Goal: Task Accomplishment & Management: Complete application form

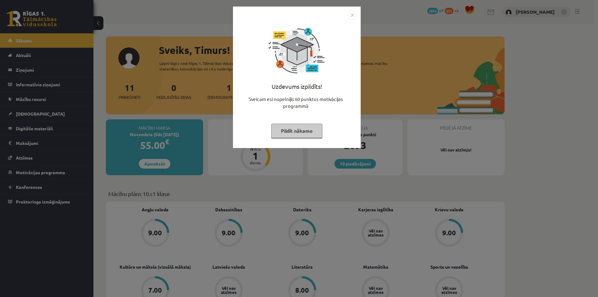
click at [281, 127] on button "Pildīt nākamo" at bounding box center [296, 131] width 51 height 14
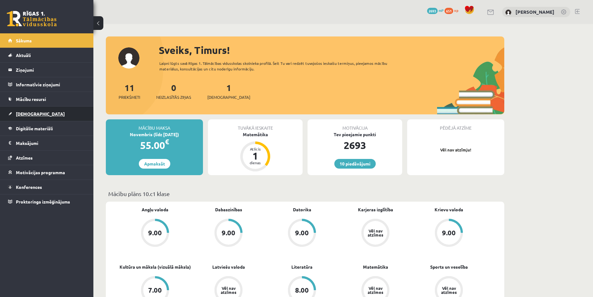
click at [43, 116] on link "[DEMOGRAPHIC_DATA]" at bounding box center [47, 114] width 78 height 14
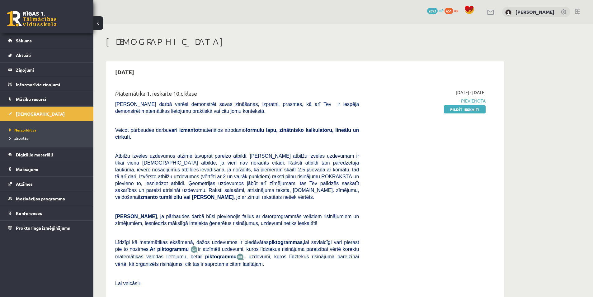
click at [31, 140] on link "Izlabotās" at bounding box center [48, 138] width 78 height 6
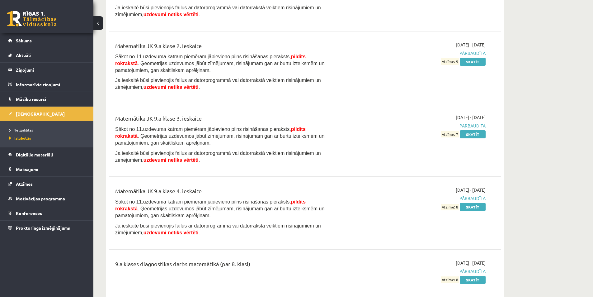
scroll to position [3798, 0]
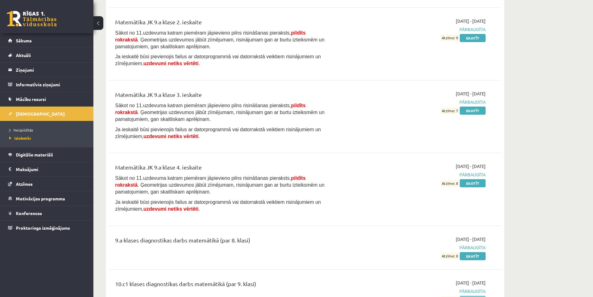
click at [471, 296] on link "Skatīt" at bounding box center [473, 300] width 26 height 8
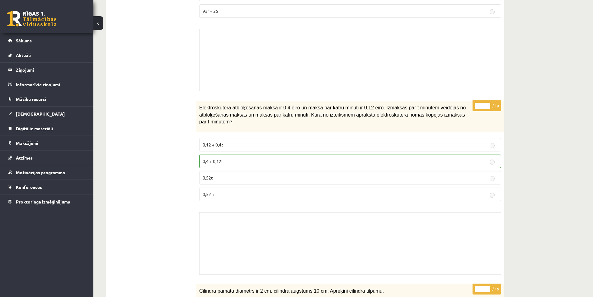
scroll to position [530, 0]
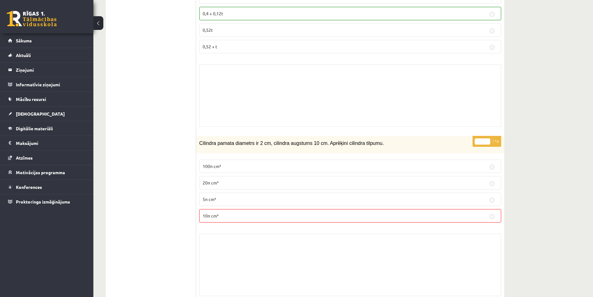
scroll to position [685, 0]
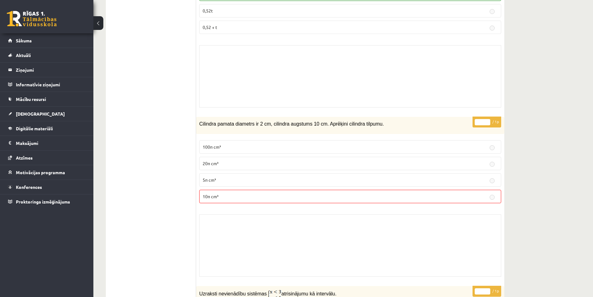
click at [217, 177] on p "5π cm³" at bounding box center [350, 180] width 295 height 7
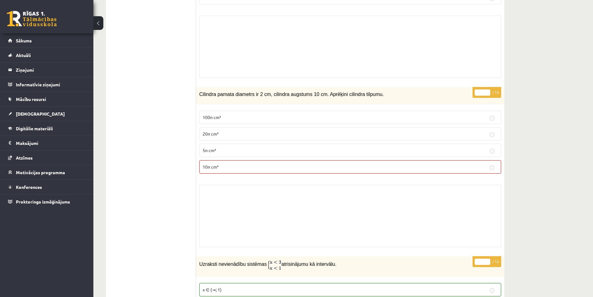
scroll to position [716, 0]
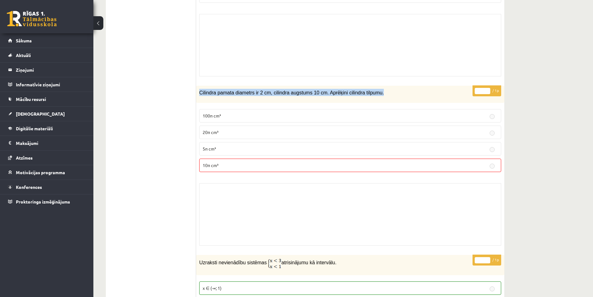
drag, startPoint x: 361, startPoint y: 86, endPoint x: 198, endPoint y: 88, distance: 163.6
click at [198, 88] on div "Cilindra pamata diametrs ir 2 cm, cilindra augstums 10 cm. Aprēķini cilindra ti…" at bounding box center [350, 94] width 308 height 17
copy span "Cilindra pamata diametrs ir 2 cm, cilindra augstums 10 cm. Aprēķini cilindra ti…"
drag, startPoint x: 139, startPoint y: 175, endPoint x: 143, endPoint y: 170, distance: 7.1
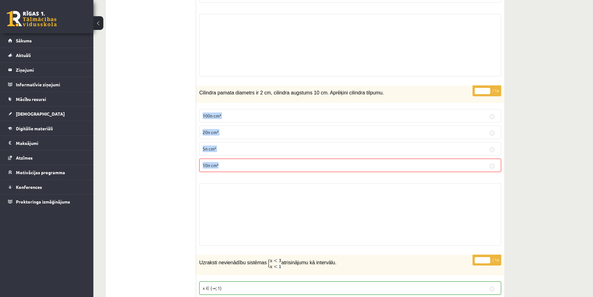
drag, startPoint x: 199, startPoint y: 110, endPoint x: 233, endPoint y: 158, distance: 58.8
click at [233, 158] on fieldset "100π cm³ 20π cm³ 5π cm³ 10π cm³" at bounding box center [350, 140] width 302 height 68
copy fieldset "100π cm³ 20π cm³ 5π cm³ 10π cm³"
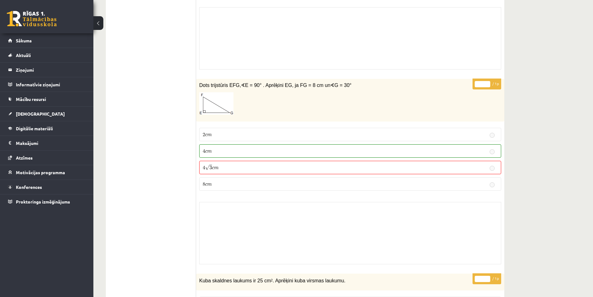
scroll to position [1558, 0]
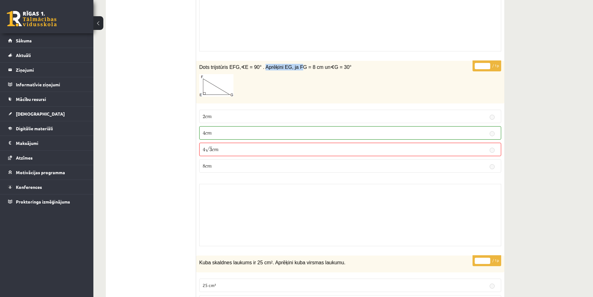
drag, startPoint x: 258, startPoint y: 60, endPoint x: 292, endPoint y: 58, distance: 33.7
click at [292, 64] on span "E = 90° . Aprēķini EG, ja FG = 8 cm un" at bounding box center [287, 66] width 85 height 5
click at [304, 64] on span "E = 90° . Aprēķini EG, ja FG = 8 cm un" at bounding box center [287, 66] width 85 height 5
drag, startPoint x: 289, startPoint y: 60, endPoint x: 300, endPoint y: 58, distance: 11.4
click at [300, 64] on span "E = 90° . Aprēķini EG, ja FG = 8 cm un" at bounding box center [287, 66] width 85 height 5
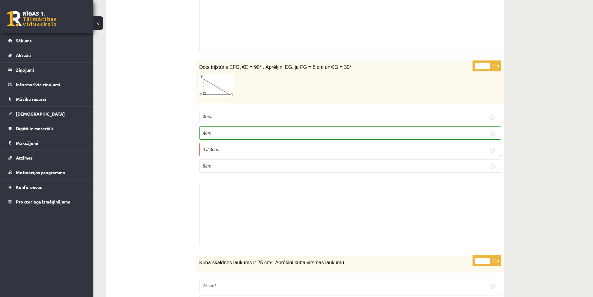
click at [317, 79] on p at bounding box center [334, 85] width 271 height 22
drag, startPoint x: 160, startPoint y: 73, endPoint x: 172, endPoint y: 74, distance: 12.5
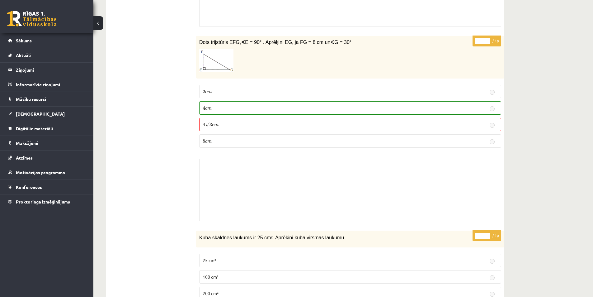
scroll to position [1589, 0]
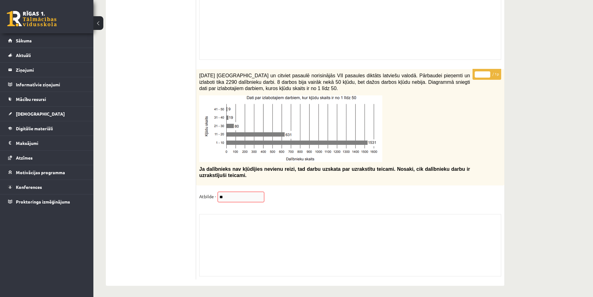
scroll to position [5274, 0]
click at [35, 115] on link "[DEMOGRAPHIC_DATA]" at bounding box center [47, 114] width 78 height 14
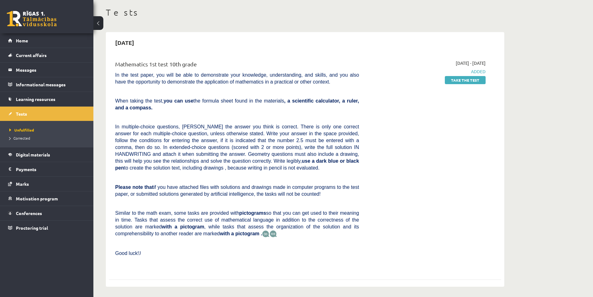
scroll to position [31, 0]
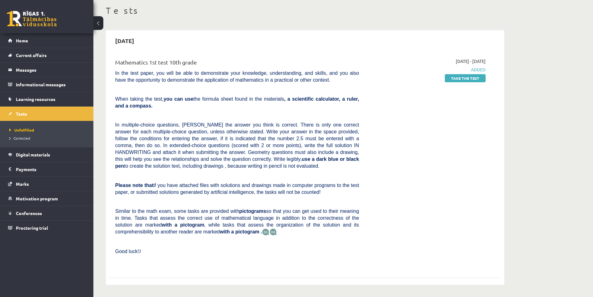
click at [336, 98] on font ", a scientific calculator, a ruler, and a compass." at bounding box center [237, 102] width 244 height 12
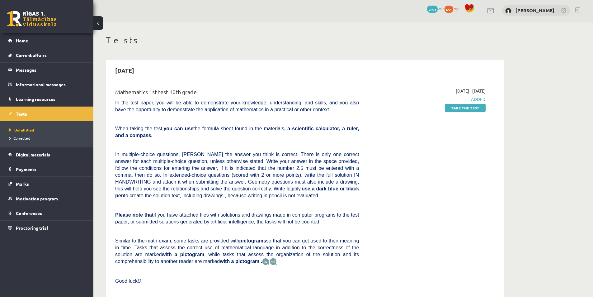
scroll to position [0, 0]
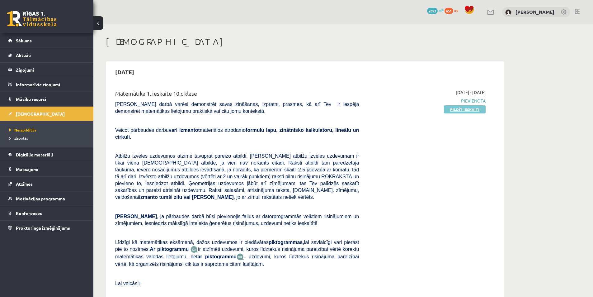
click at [479, 108] on link "Pildīt ieskaiti" at bounding box center [465, 109] width 42 height 8
click at [47, 158] on link "Digitālie materiāli" at bounding box center [47, 154] width 78 height 14
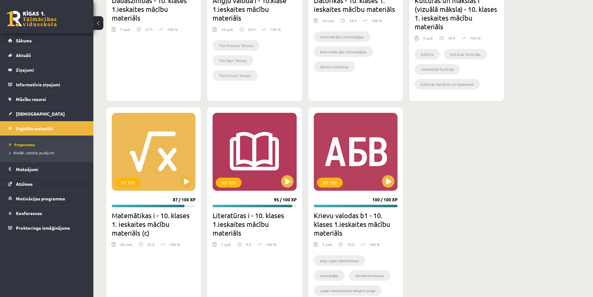
scroll to position [896, 0]
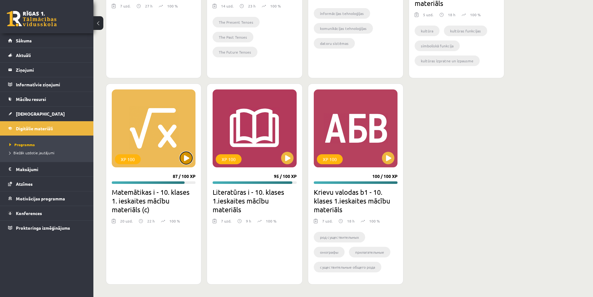
click at [182, 161] on button at bounding box center [186, 158] width 12 height 12
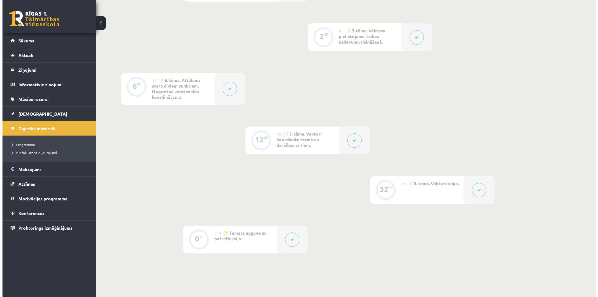
scroll to position [458, 0]
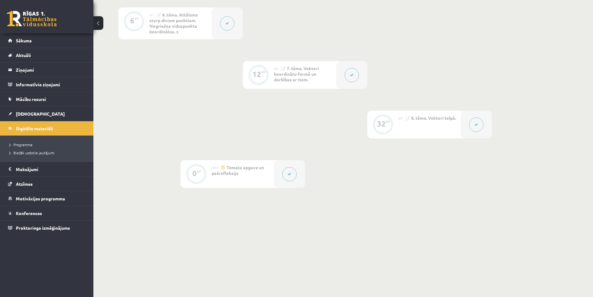
click at [475, 128] on button at bounding box center [476, 124] width 14 height 14
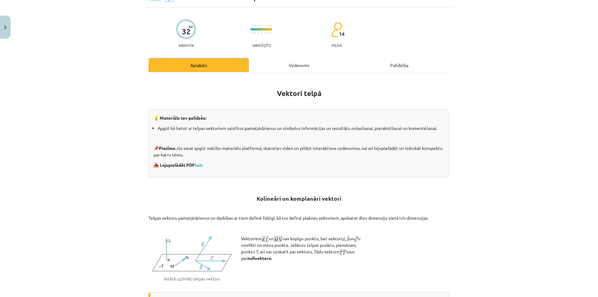
scroll to position [0, 0]
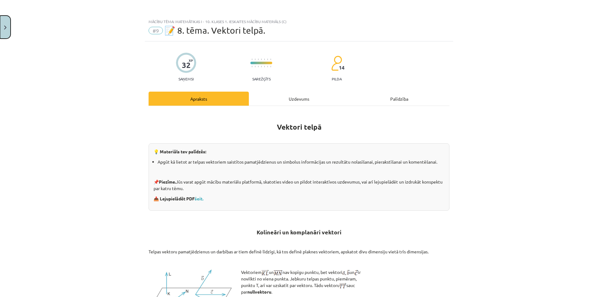
click at [0, 23] on button "Close" at bounding box center [5, 27] width 11 height 23
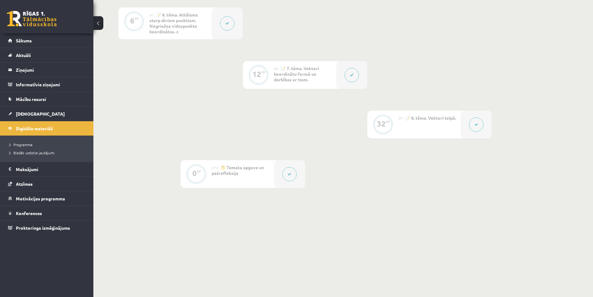
click at [466, 126] on div at bounding box center [476, 125] width 31 height 28
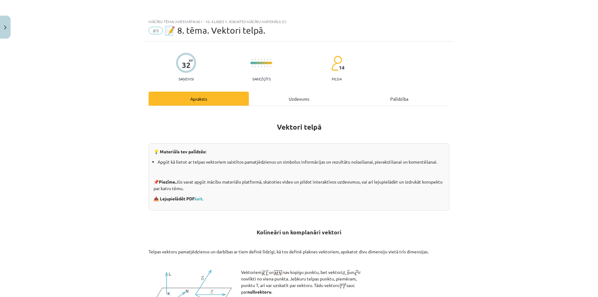
drag, startPoint x: 367, startPoint y: 103, endPoint x: 351, endPoint y: 100, distance: 16.5
click at [349, 103] on div "Uzdevums" at bounding box center [299, 99] width 100 height 14
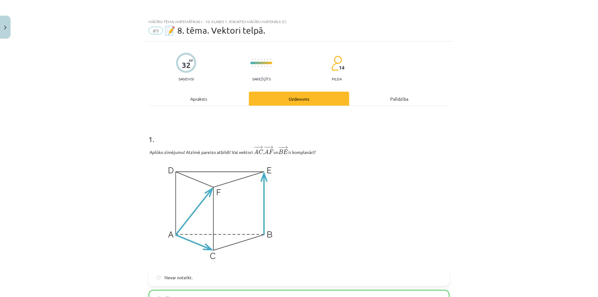
click at [235, 104] on div "Apraksts" at bounding box center [199, 99] width 100 height 14
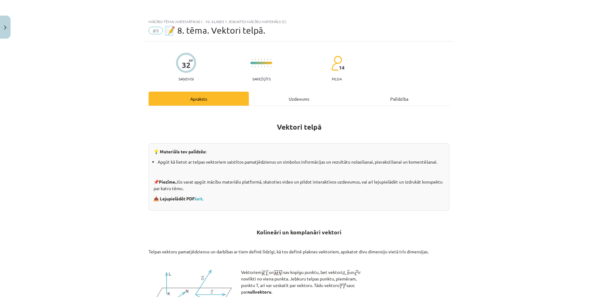
click at [277, 106] on hr at bounding box center [299, 106] width 301 height 0
click at [273, 98] on div "Uzdevums" at bounding box center [299, 99] width 100 height 14
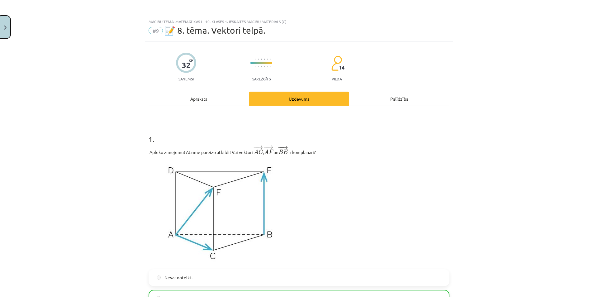
click at [0, 29] on button "Close" at bounding box center [5, 27] width 11 height 23
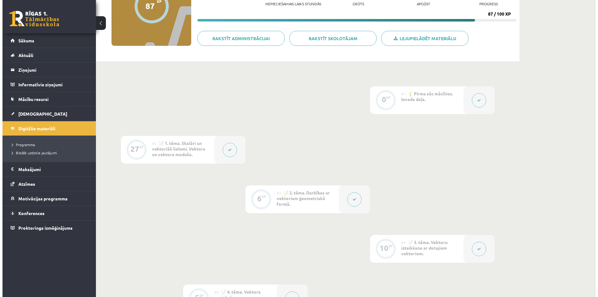
scroll to position [84, 0]
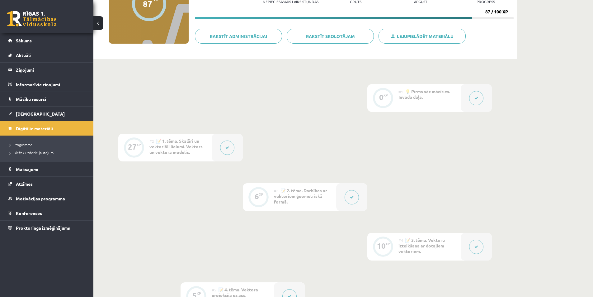
click at [234, 148] on button at bounding box center [227, 147] width 14 height 14
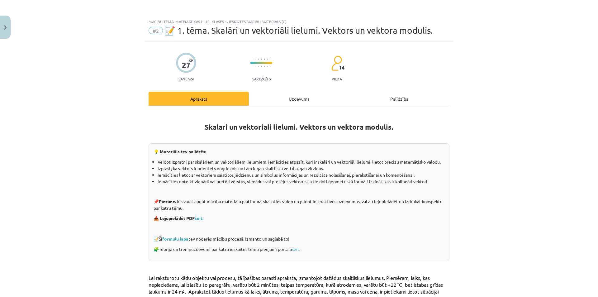
click at [259, 95] on div "Uzdevums" at bounding box center [299, 99] width 100 height 14
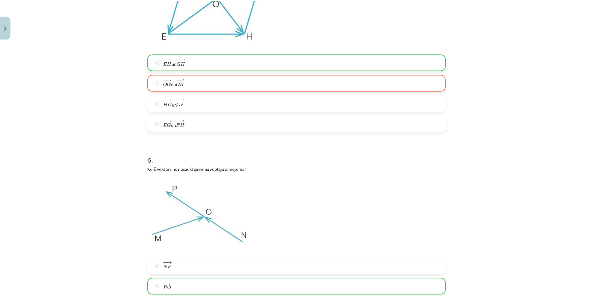
scroll to position [1044, 0]
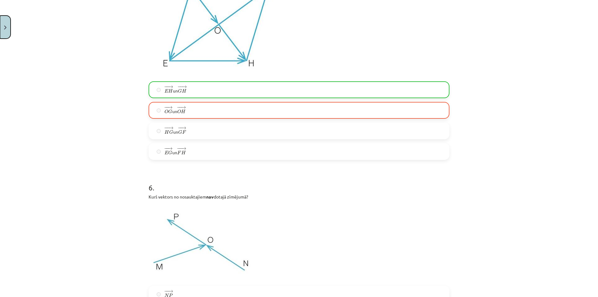
click at [5, 32] on button "Close" at bounding box center [5, 27] width 11 height 23
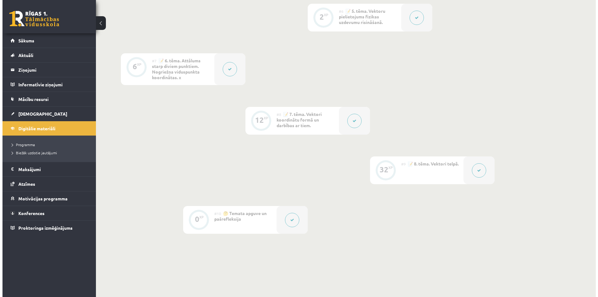
scroll to position [426, 0]
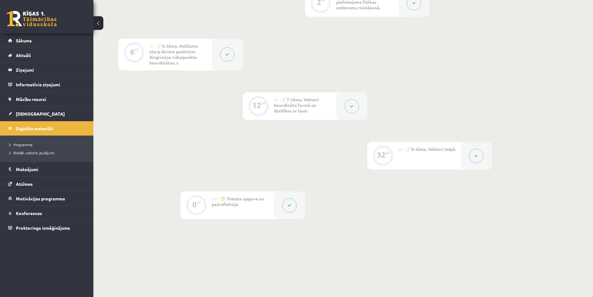
click at [348, 110] on button at bounding box center [352, 106] width 14 height 14
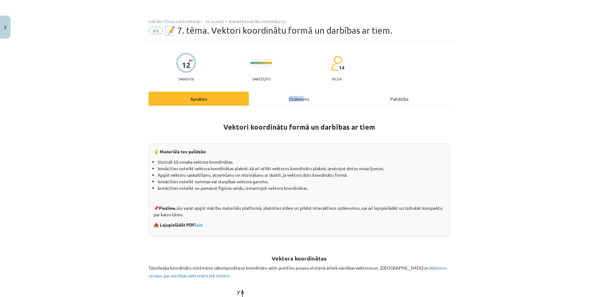
click at [337, 96] on div "Uzdevums" at bounding box center [299, 99] width 100 height 14
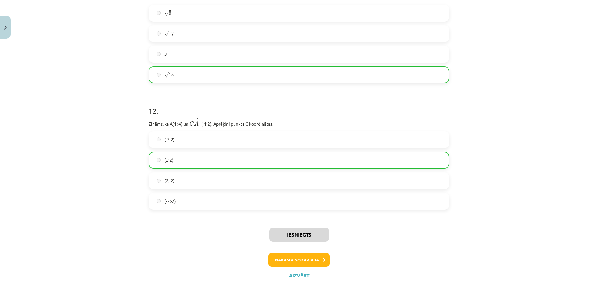
scroll to position [1518, 0]
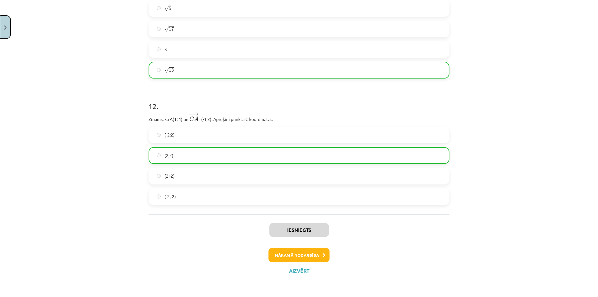
click at [0, 35] on button "Close" at bounding box center [5, 27] width 11 height 23
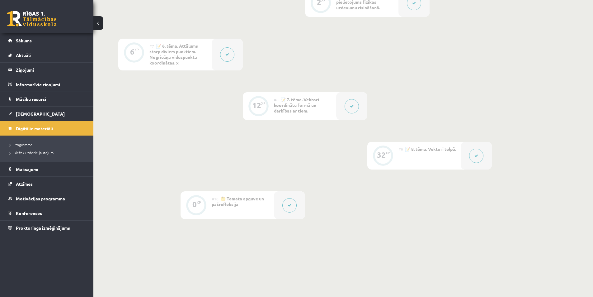
click at [229, 57] on button at bounding box center [227, 54] width 14 height 14
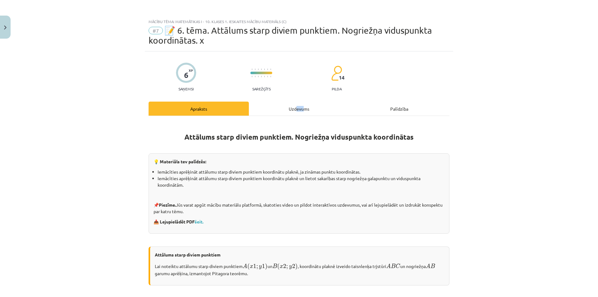
drag, startPoint x: 323, startPoint y: 107, endPoint x: 304, endPoint y: 116, distance: 21.2
click at [323, 108] on div "Uzdevums" at bounding box center [299, 109] width 100 height 14
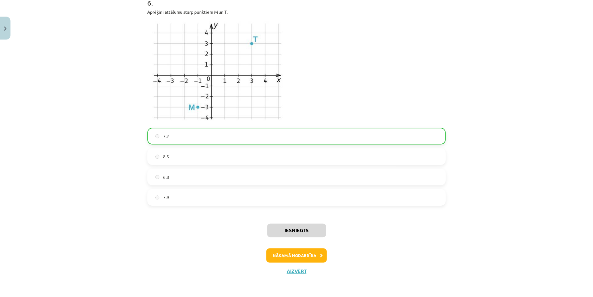
scroll to position [871, 0]
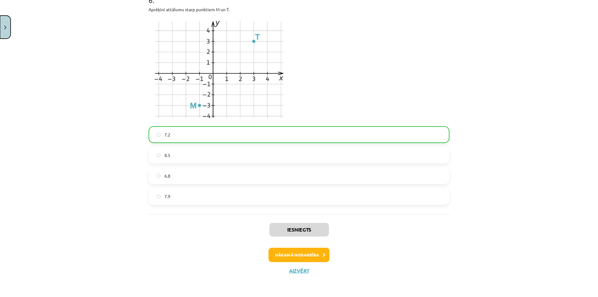
click at [0, 29] on button "Close" at bounding box center [5, 27] width 11 height 23
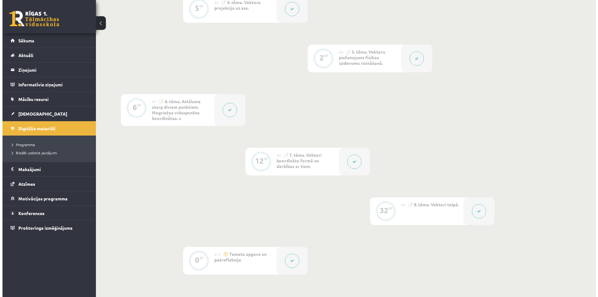
scroll to position [364, 0]
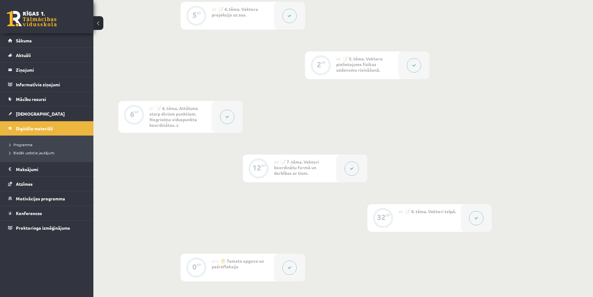
click at [412, 69] on button at bounding box center [414, 65] width 14 height 14
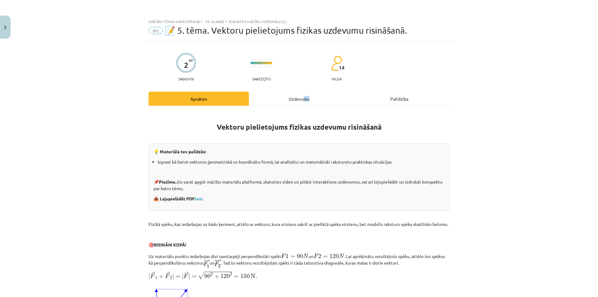
click at [332, 98] on div "Uzdevums" at bounding box center [299, 99] width 100 height 14
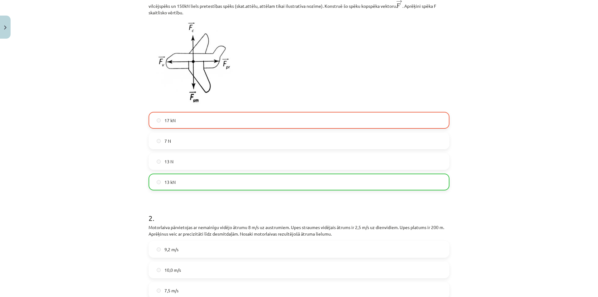
scroll to position [78, 0]
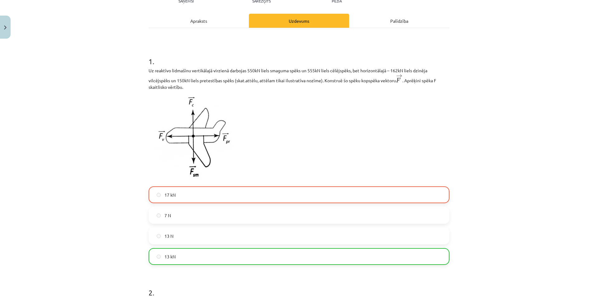
click at [105, 129] on div "Mācību tēma: Matemātikas i - 10. klases 1. ieskaites mācību materiāls (c) #6 📝 …" at bounding box center [299, 148] width 598 height 297
drag, startPoint x: 314, startPoint y: 69, endPoint x: 291, endPoint y: 67, distance: 22.5
click at [291, 67] on div "1 . Uz reaktīvo lidmašīnu vertikālajā virzienā darbojas 550kN liels smaguma spē…" at bounding box center [299, 155] width 301 height 219
click at [205, 65] on h1 "1 ." at bounding box center [299, 55] width 301 height 19
drag, startPoint x: 244, startPoint y: 70, endPoint x: 253, endPoint y: 69, distance: 8.8
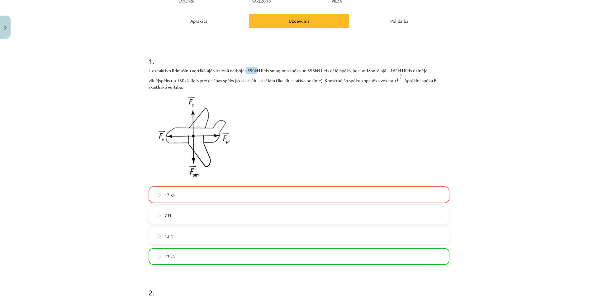
click at [253, 69] on p "Uz reaktīvo lidmašīnu vertikālajā virzienā darbojas 550kN liels smaguma spēks u…" at bounding box center [299, 78] width 301 height 23
click at [254, 71] on p "Uz reaktīvo lidmašīnu vertikālajā virzienā darbojas 550kN liels smaguma spēks u…" at bounding box center [299, 78] width 301 height 23
click at [346, 73] on p "Uz reaktīvo lidmašīnu vertikālajā virzienā darbojas 550kN liels smaguma spēks u…" at bounding box center [299, 78] width 301 height 23
click at [218, 26] on div "Apraksts" at bounding box center [199, 21] width 100 height 14
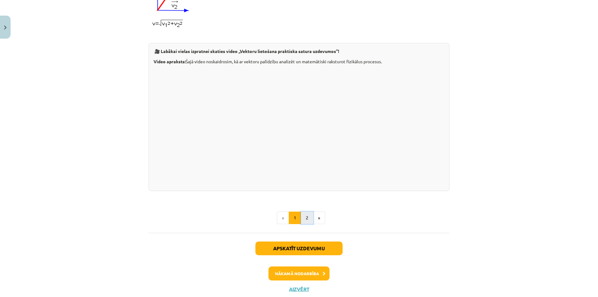
click at [305, 224] on button "2" at bounding box center [307, 218] width 12 height 12
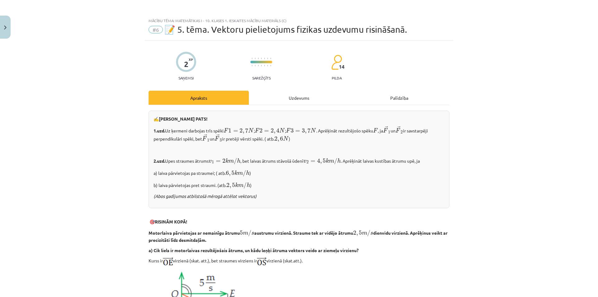
scroll to position [0, 0]
click at [280, 98] on div "Uzdevums" at bounding box center [299, 99] width 100 height 14
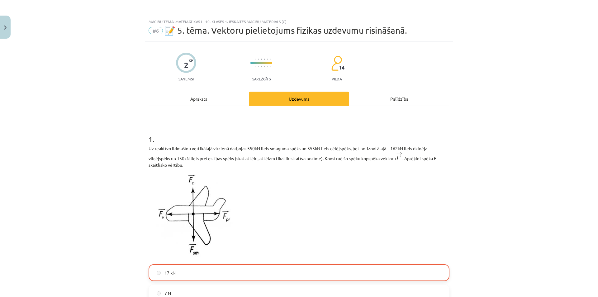
click at [212, 93] on div "Apraksts" at bounding box center [199, 99] width 100 height 14
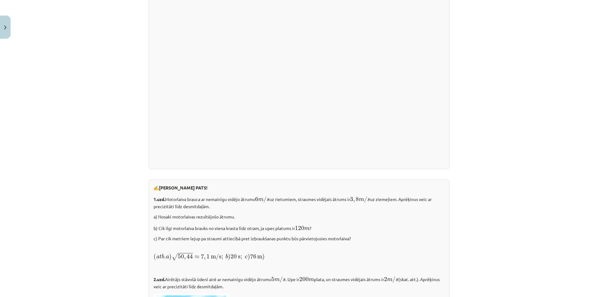
scroll to position [849, 0]
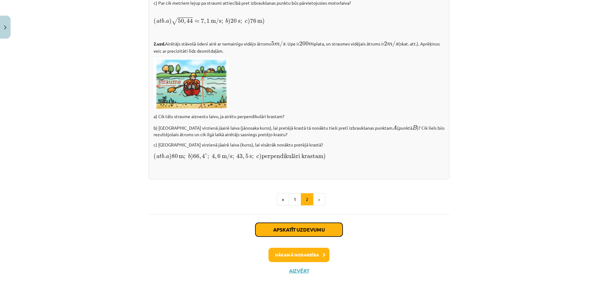
click at [263, 225] on button "Apskatīt uzdevumu" at bounding box center [298, 230] width 87 height 14
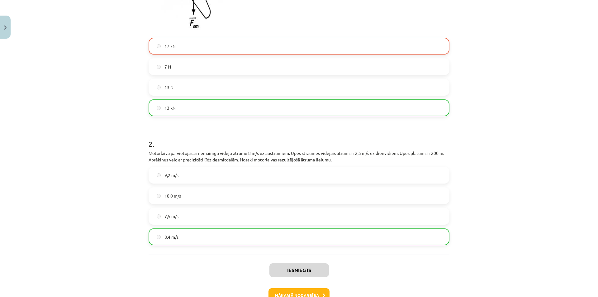
scroll to position [143, 0]
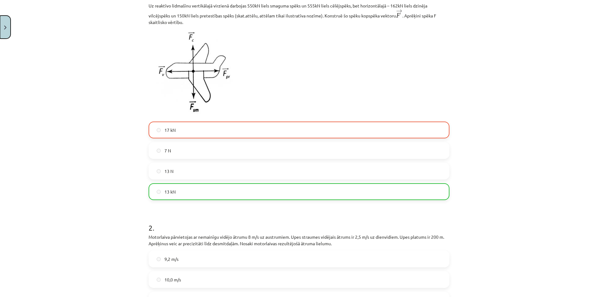
click at [6, 22] on button "Close" at bounding box center [5, 27] width 11 height 23
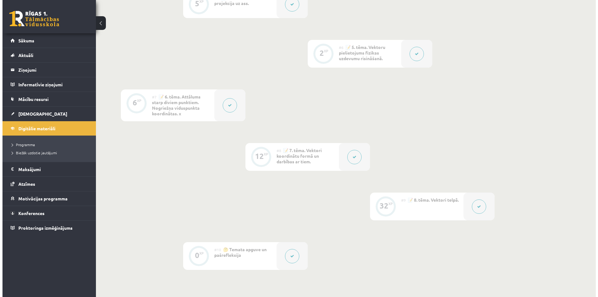
scroll to position [395, 0]
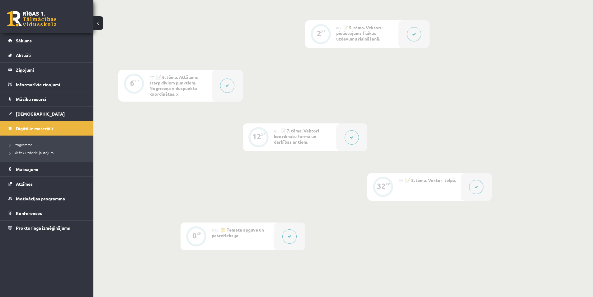
click at [473, 194] on div at bounding box center [476, 187] width 31 height 28
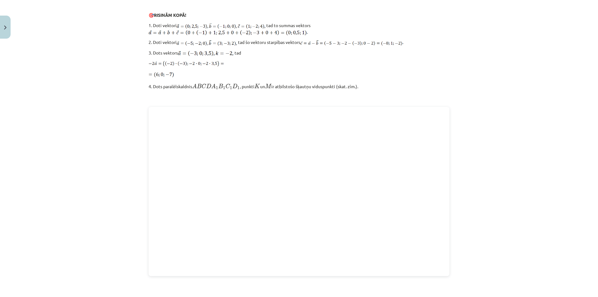
scroll to position [814, 0]
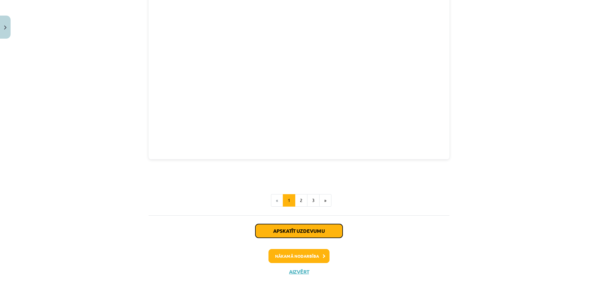
click at [294, 225] on button "Apskatīt uzdevumu" at bounding box center [298, 231] width 87 height 14
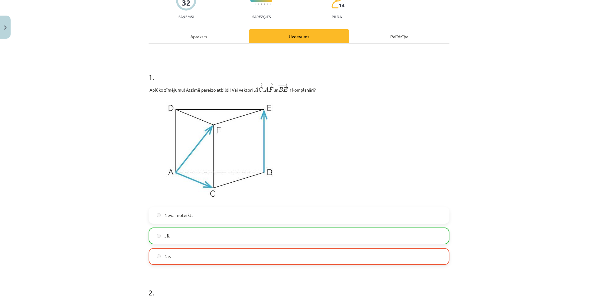
scroll to position [0, 0]
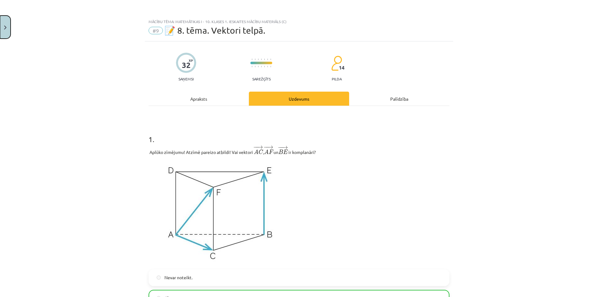
click at [1, 29] on button "Close" at bounding box center [5, 27] width 11 height 23
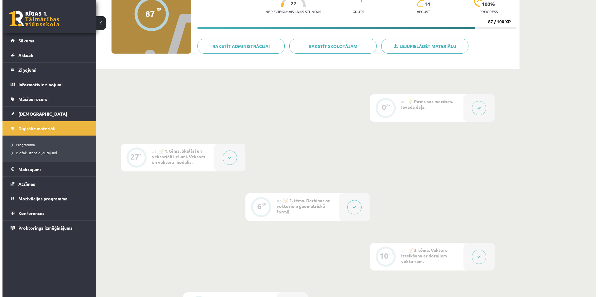
scroll to position [21, 0]
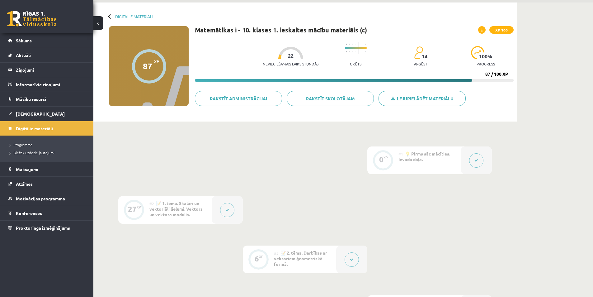
click at [229, 212] on button at bounding box center [227, 210] width 14 height 14
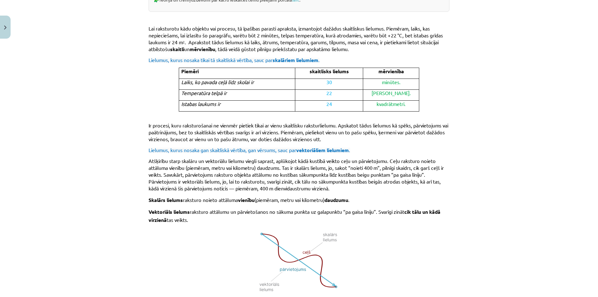
scroll to position [364, 0]
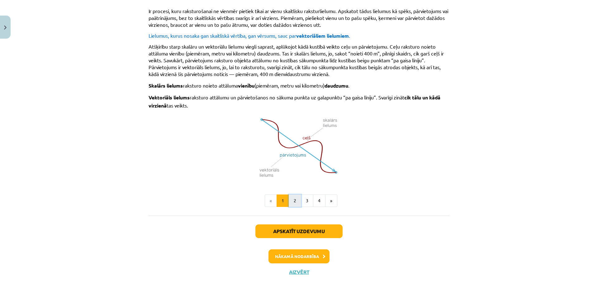
click at [289, 201] on button "2" at bounding box center [295, 200] width 12 height 12
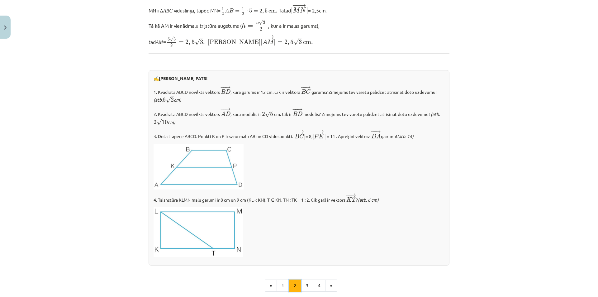
scroll to position [692, 0]
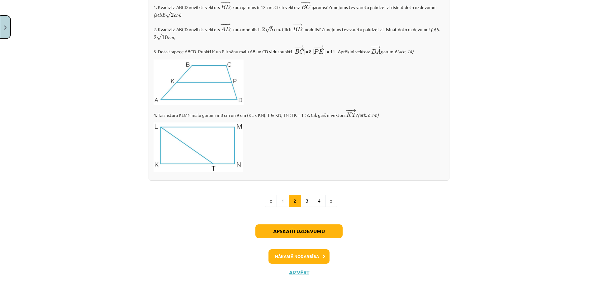
click at [2, 29] on button "Close" at bounding box center [5, 27] width 11 height 23
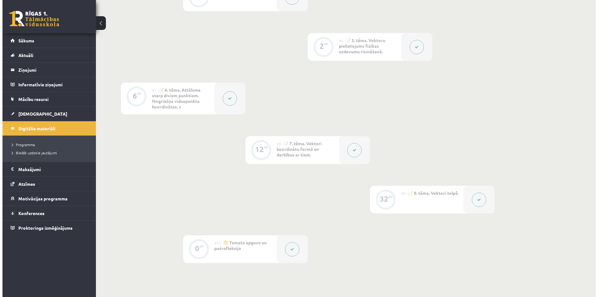
scroll to position [395, 0]
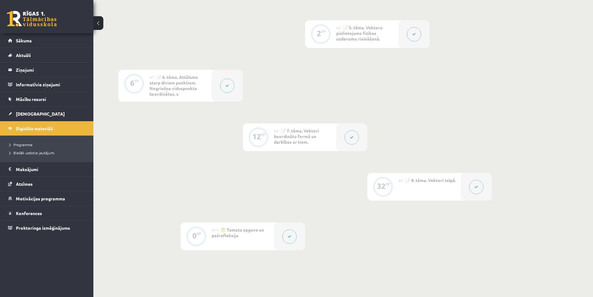
click at [470, 189] on button at bounding box center [476, 187] width 14 height 14
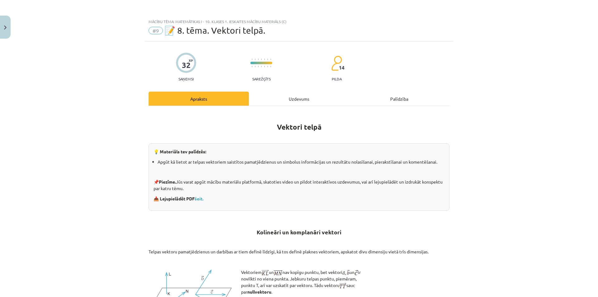
drag, startPoint x: 325, startPoint y: 102, endPoint x: 319, endPoint y: 99, distance: 7.4
click at [324, 102] on div "Uzdevums" at bounding box center [299, 99] width 100 height 14
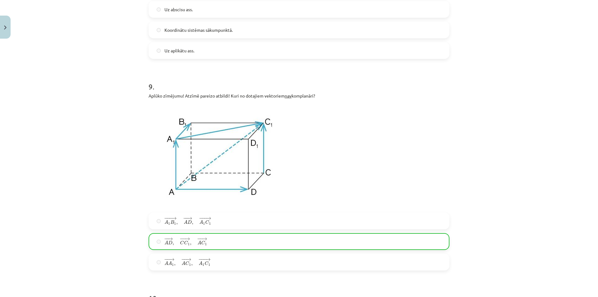
scroll to position [1417, 0]
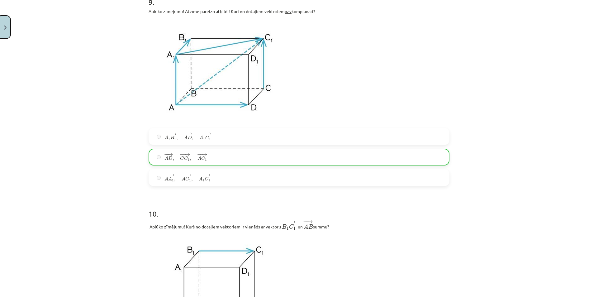
click at [1, 26] on button "Close" at bounding box center [5, 27] width 11 height 23
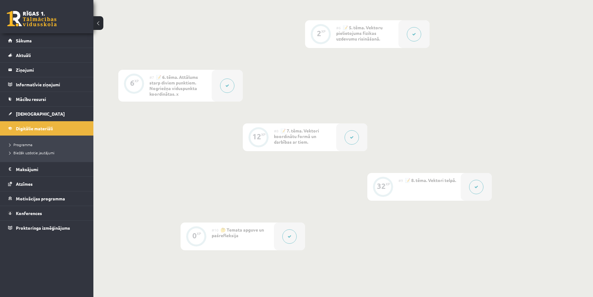
click at [342, 135] on div at bounding box center [351, 137] width 31 height 28
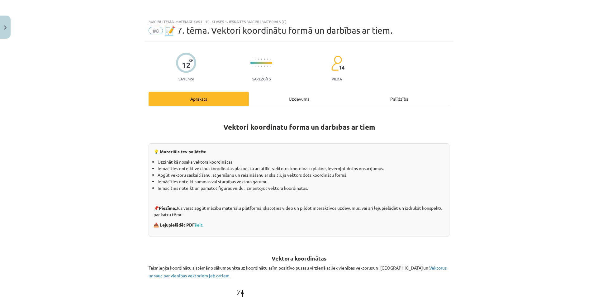
click at [283, 99] on div "Uzdevums" at bounding box center [299, 99] width 100 height 14
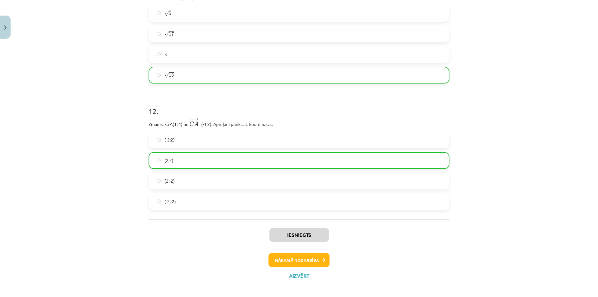
scroll to position [1518, 0]
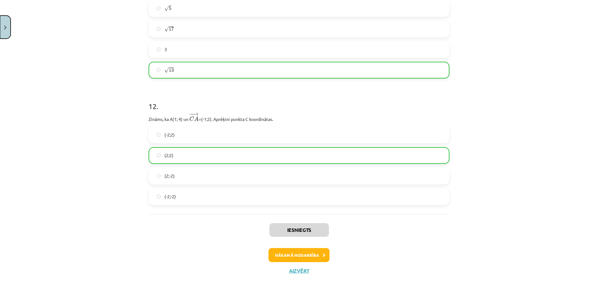
click at [0, 29] on button "Close" at bounding box center [5, 27] width 11 height 23
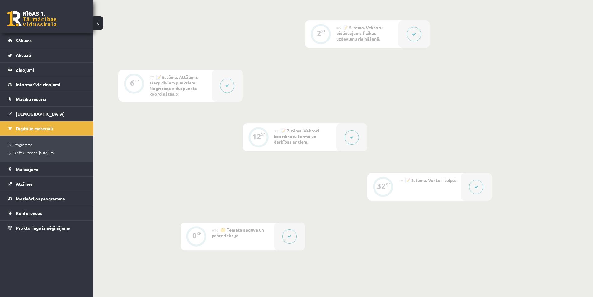
click at [229, 87] on icon at bounding box center [228, 86] width 4 height 4
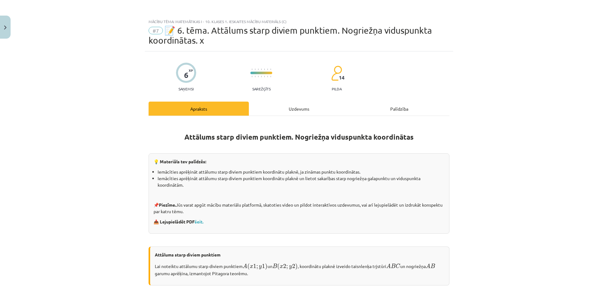
click at [290, 108] on div "Uzdevums" at bounding box center [299, 109] width 100 height 14
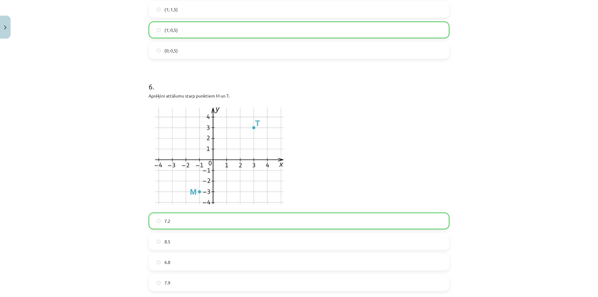
scroll to position [871, 0]
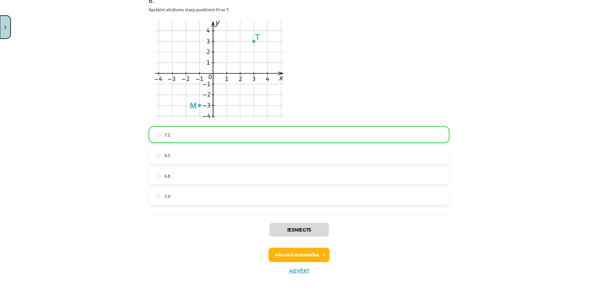
click at [0, 22] on button "Close" at bounding box center [5, 27] width 11 height 23
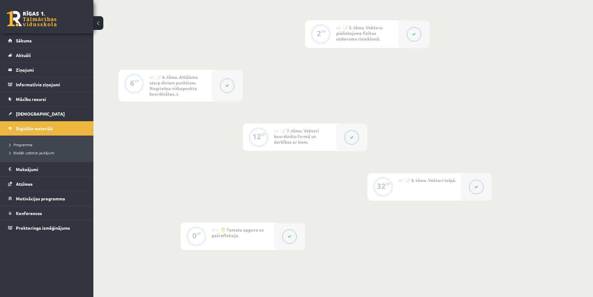
click at [412, 34] on button at bounding box center [414, 34] width 14 height 14
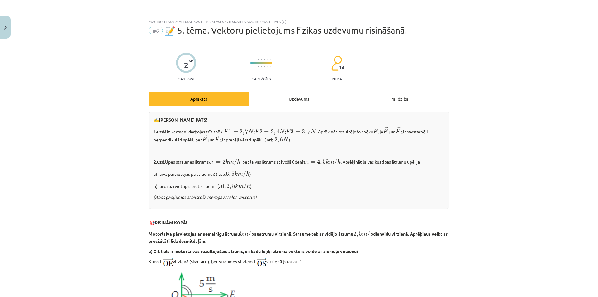
drag, startPoint x: 325, startPoint y: 104, endPoint x: 309, endPoint y: 96, distance: 17.4
click at [324, 104] on div "Uzdevums" at bounding box center [299, 99] width 100 height 14
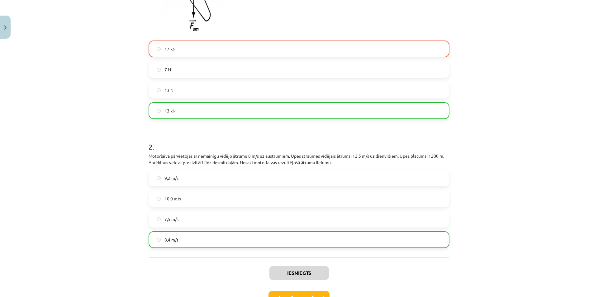
scroll to position [267, 0]
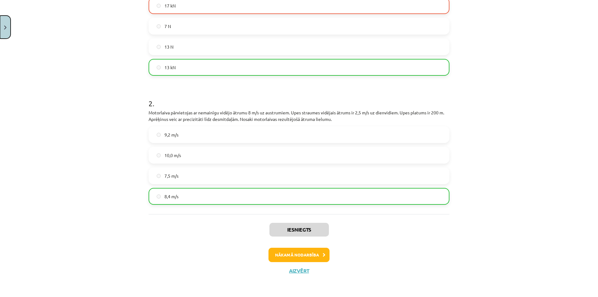
drag, startPoint x: 5, startPoint y: 21, endPoint x: 98, endPoint y: 43, distance: 96.0
click at [5, 21] on button "Close" at bounding box center [5, 27] width 11 height 23
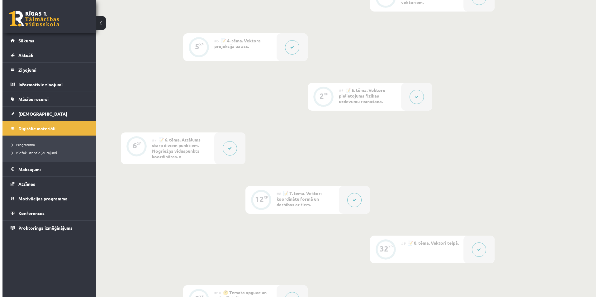
scroll to position [271, 0]
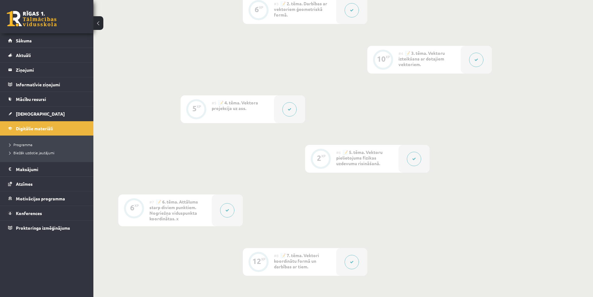
click at [291, 111] on icon at bounding box center [290, 109] width 4 height 4
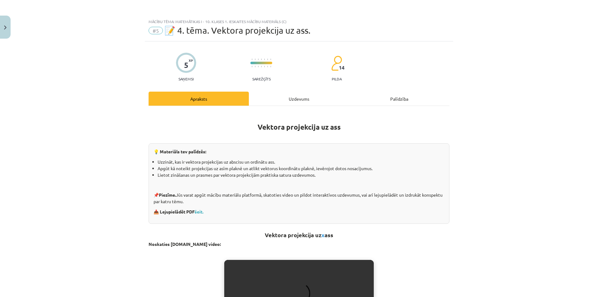
click at [321, 121] on h1 "Vektora projekcija uz ass" at bounding box center [299, 122] width 301 height 20
click at [304, 93] on div "Uzdevums" at bounding box center [299, 99] width 100 height 14
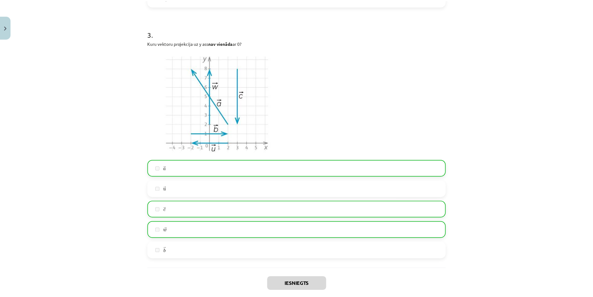
scroll to position [606, 0]
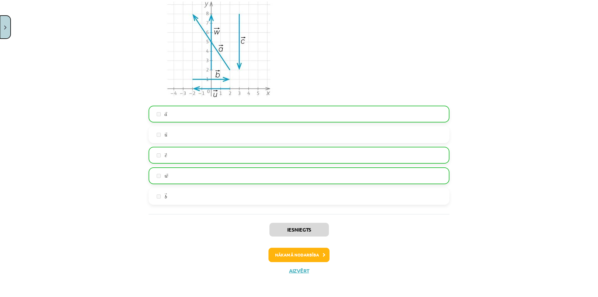
click at [0, 26] on button "Close" at bounding box center [5, 27] width 11 height 23
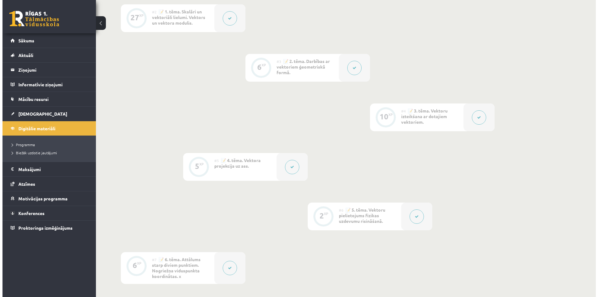
scroll to position [208, 0]
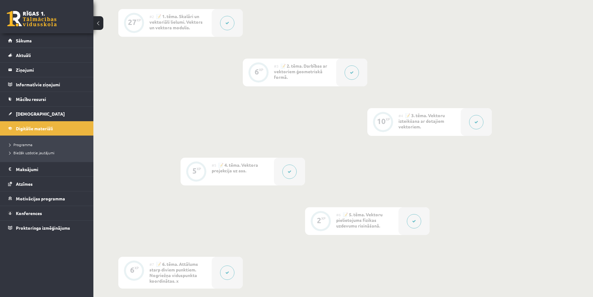
click at [471, 122] on button at bounding box center [476, 122] width 14 height 14
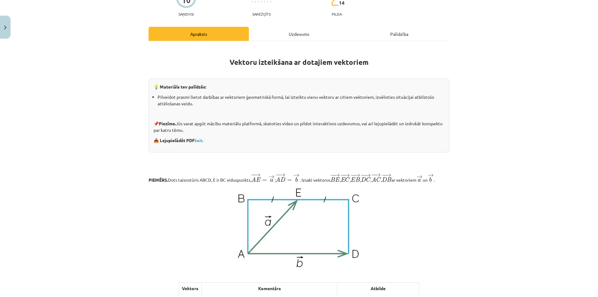
click at [279, 30] on div "Uzdevums" at bounding box center [299, 34] width 100 height 14
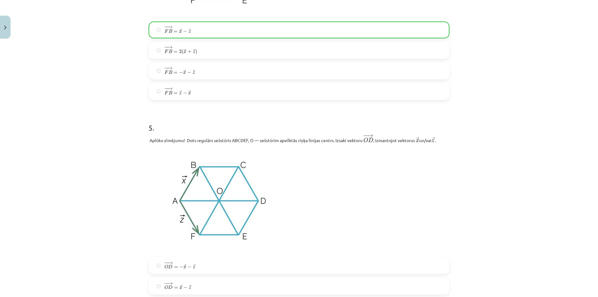
scroll to position [1087, 0]
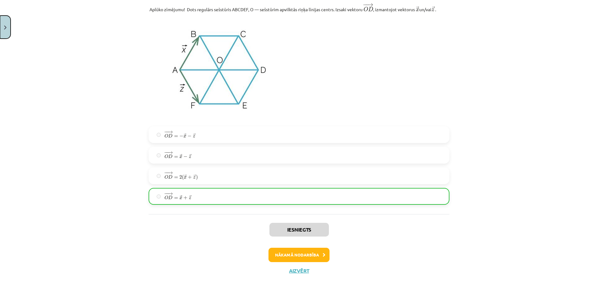
click at [0, 33] on button "Close" at bounding box center [5, 27] width 11 height 23
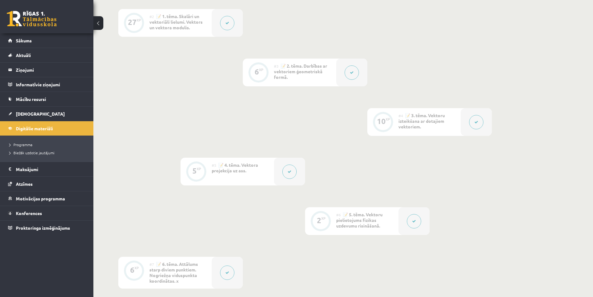
click at [344, 77] on div at bounding box center [351, 73] width 31 height 28
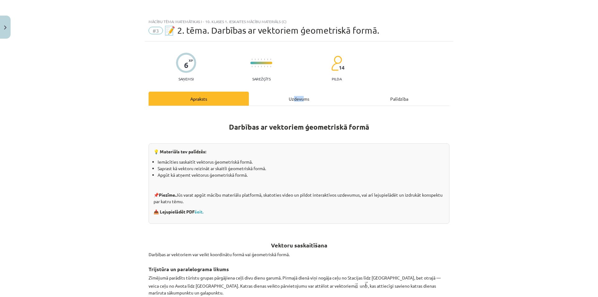
click at [329, 96] on div "Uzdevums" at bounding box center [299, 99] width 100 height 14
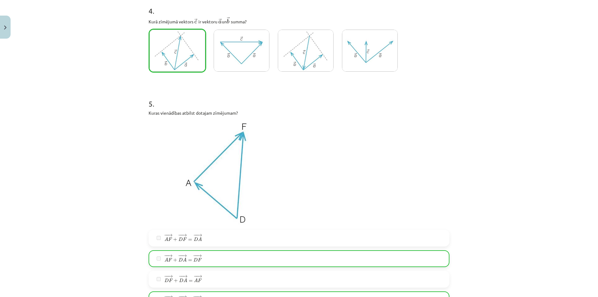
click at [103, 112] on div "Mācību tēma: Matemātikas i - 10. klases 1. ieskaites mācību materiāls (c) #3 📝 …" at bounding box center [299, 148] width 598 height 297
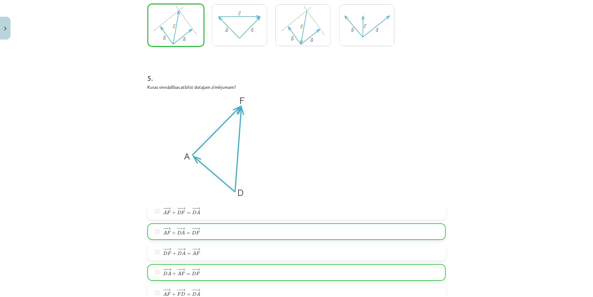
scroll to position [933, 0]
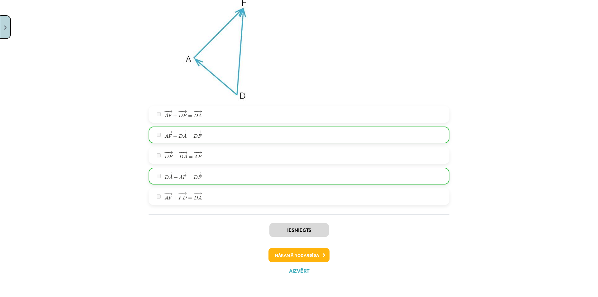
click at [0, 26] on button "Close" at bounding box center [5, 27] width 11 height 23
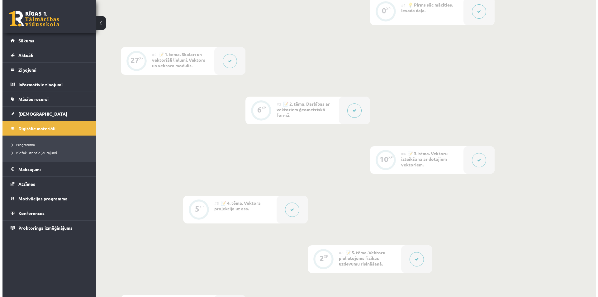
scroll to position [146, 0]
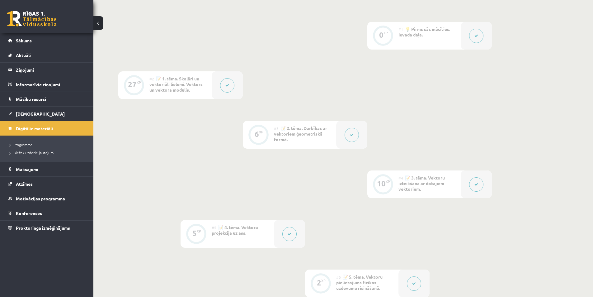
click at [220, 93] on div at bounding box center [227, 85] width 31 height 28
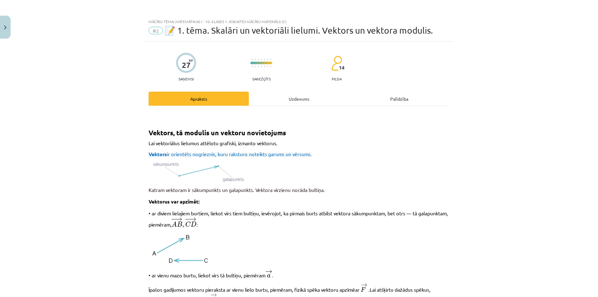
click at [271, 96] on div "Uzdevums" at bounding box center [299, 99] width 100 height 14
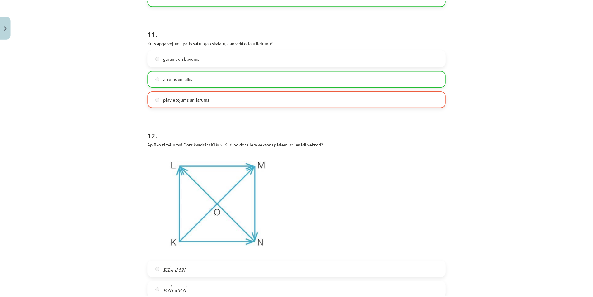
scroll to position [2234, 0]
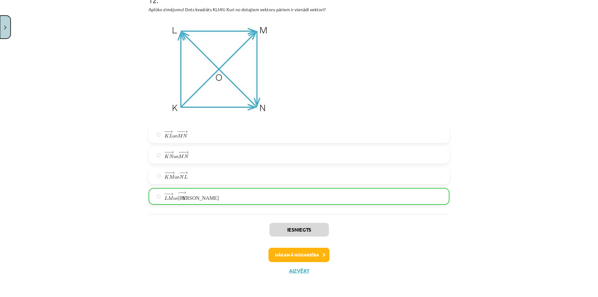
click at [0, 36] on button "Close" at bounding box center [5, 27] width 11 height 23
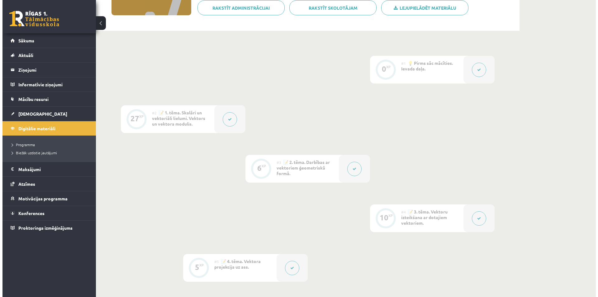
scroll to position [125, 0]
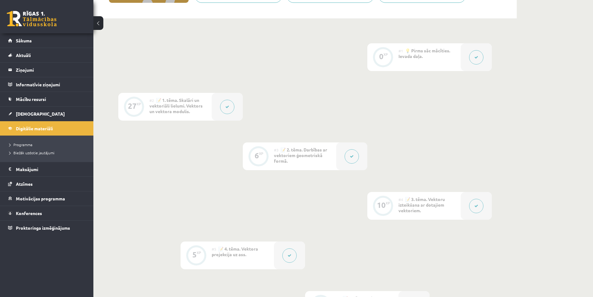
click at [227, 106] on icon at bounding box center [228, 107] width 4 height 4
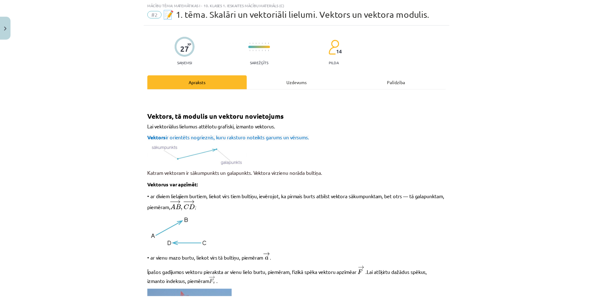
scroll to position [62, 0]
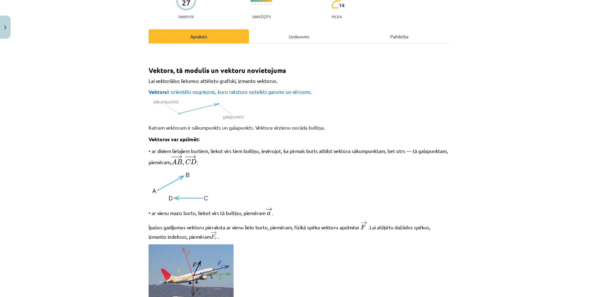
click at [11, 29] on div "Mācību tēma: Matemātikas i - 10. klases 1. ieskaites mācību materiāls (c) #2 📝 …" at bounding box center [299, 148] width 598 height 297
click at [4, 29] on img "Close" at bounding box center [5, 28] width 2 height 4
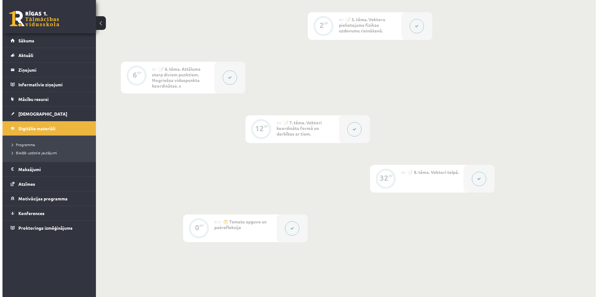
scroll to position [405, 0]
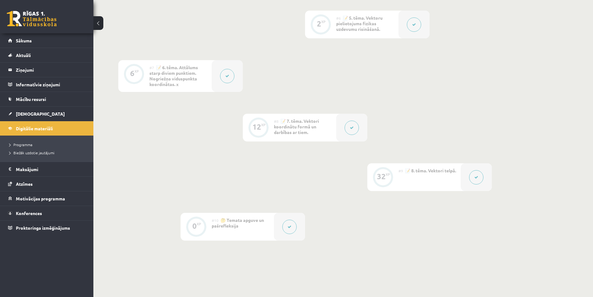
click at [469, 176] on button at bounding box center [476, 177] width 14 height 14
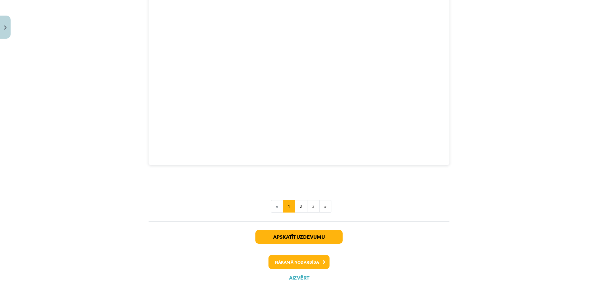
scroll to position [814, 0]
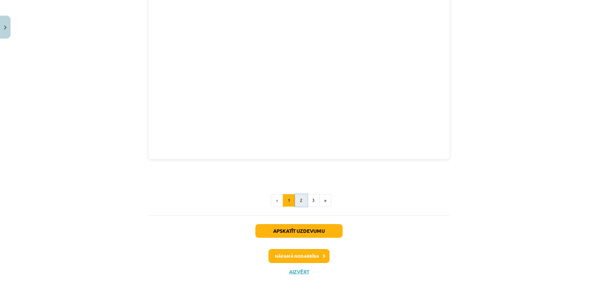
click at [297, 195] on button "2" at bounding box center [301, 200] width 12 height 12
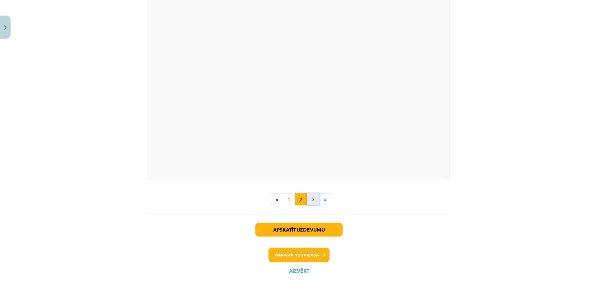
click at [312, 197] on button "3" at bounding box center [313, 199] width 12 height 12
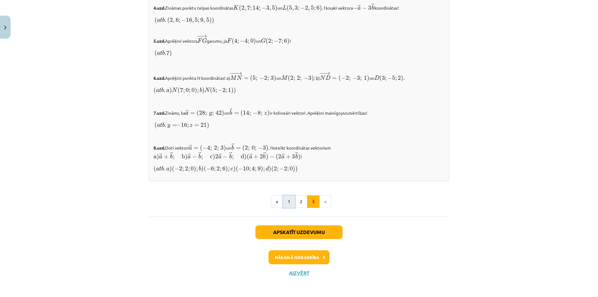
click at [287, 202] on button "1" at bounding box center [289, 201] width 12 height 12
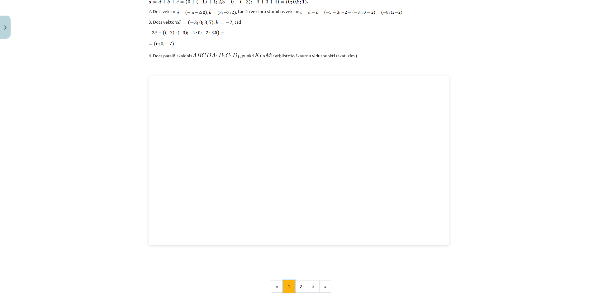
scroll to position [735, 0]
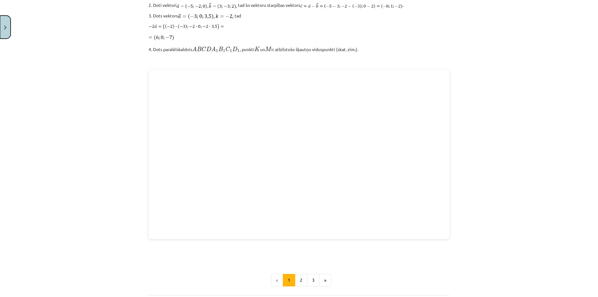
click at [2, 37] on button "Close" at bounding box center [5, 27] width 11 height 23
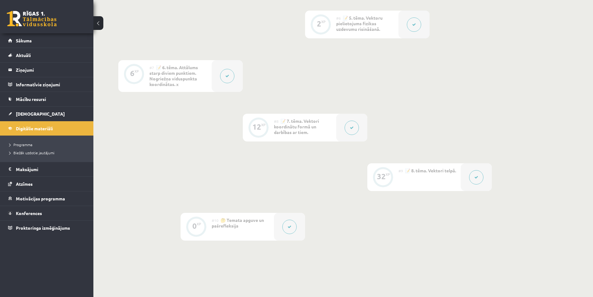
click at [350, 128] on icon at bounding box center [352, 128] width 4 height 4
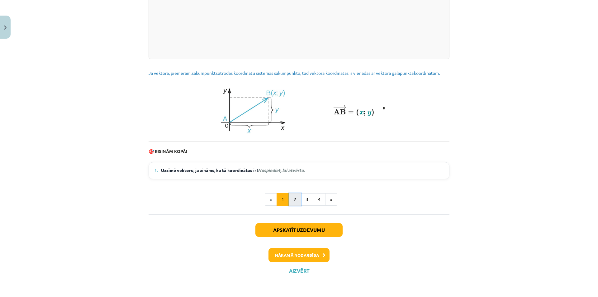
click at [292, 194] on button "2" at bounding box center [295, 199] width 12 height 12
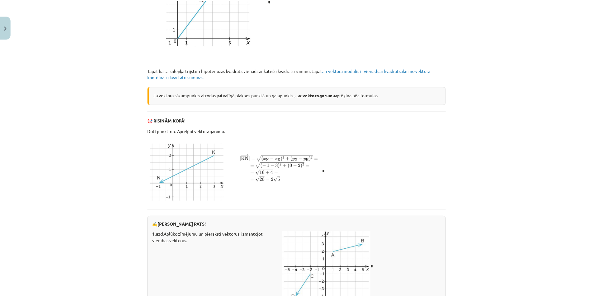
scroll to position [915, 0]
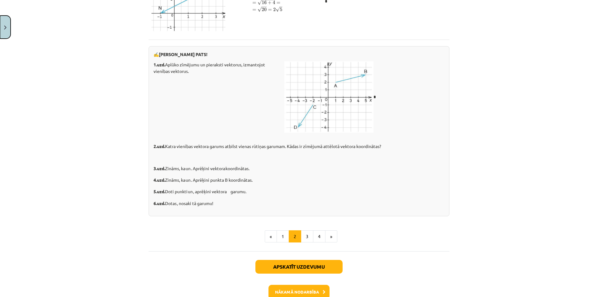
click at [3, 29] on button "Close" at bounding box center [5, 27] width 11 height 23
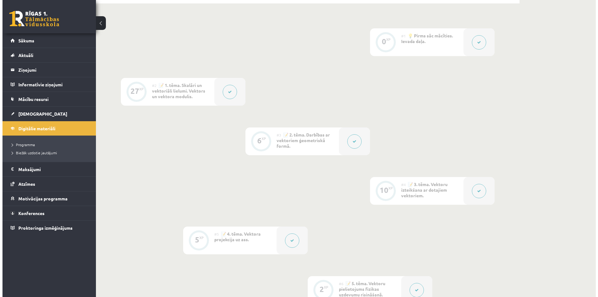
scroll to position [125, 0]
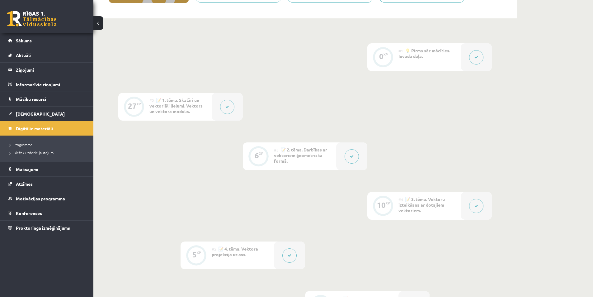
click at [345, 154] on div at bounding box center [351, 156] width 31 height 28
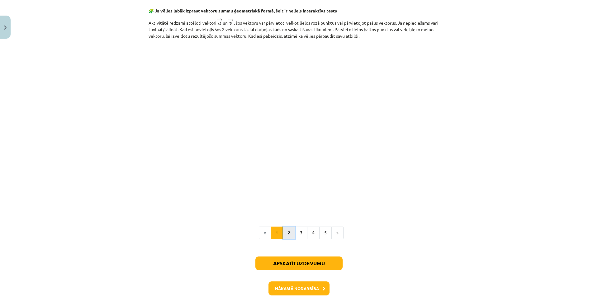
click at [283, 233] on button "2" at bounding box center [289, 232] width 12 height 12
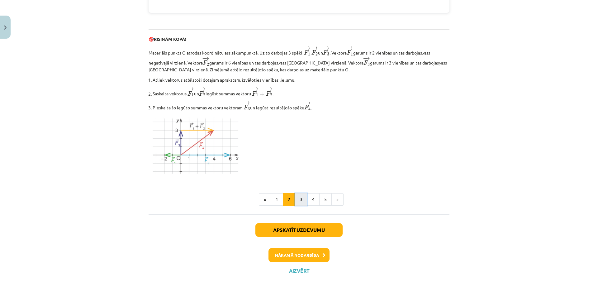
click at [297, 199] on button "3" at bounding box center [301, 199] width 12 height 12
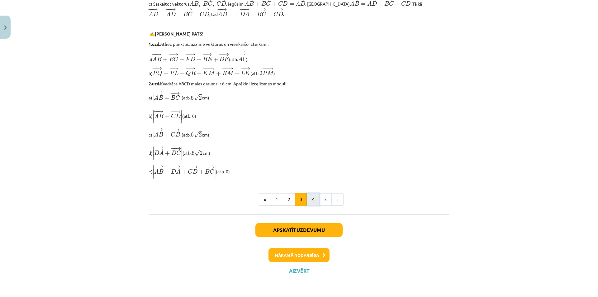
click at [308, 194] on button "4" at bounding box center [313, 199] width 12 height 12
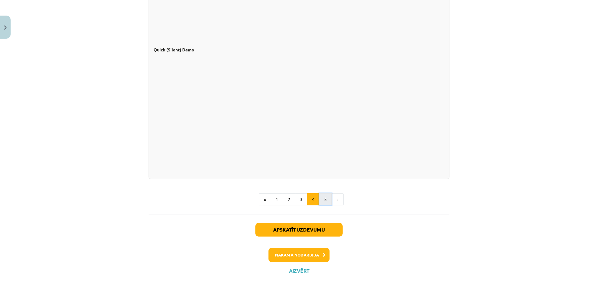
click at [324, 198] on button "5" at bounding box center [325, 199] width 12 height 12
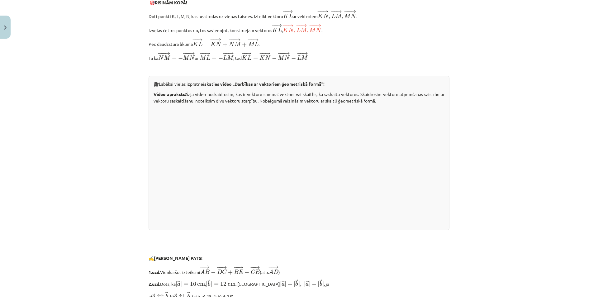
scroll to position [1266, 0]
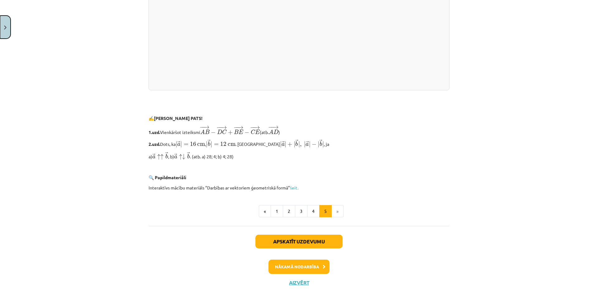
click at [2, 20] on button "Close" at bounding box center [5, 27] width 11 height 23
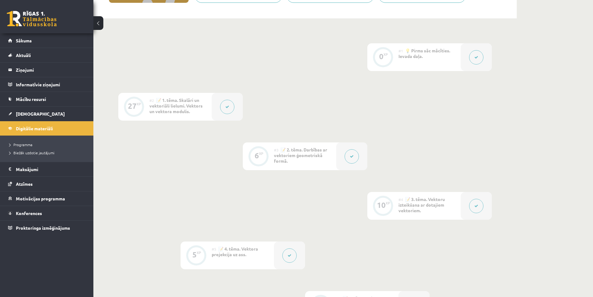
click at [234, 109] on div at bounding box center [227, 107] width 31 height 28
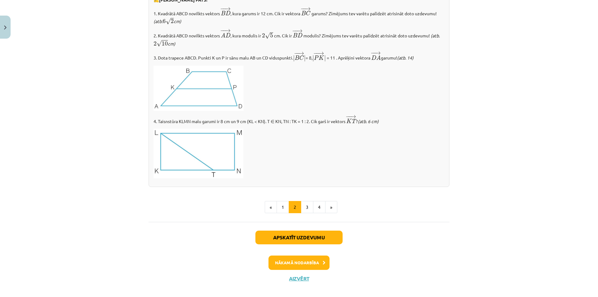
scroll to position [692, 0]
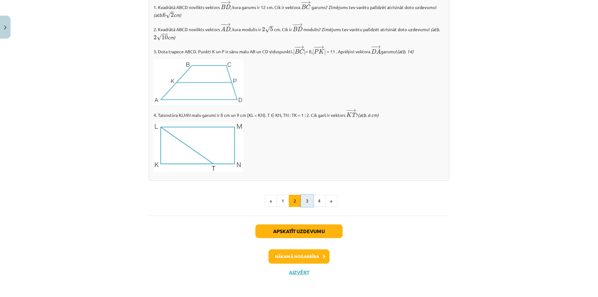
click at [302, 198] on button "3" at bounding box center [307, 201] width 12 height 12
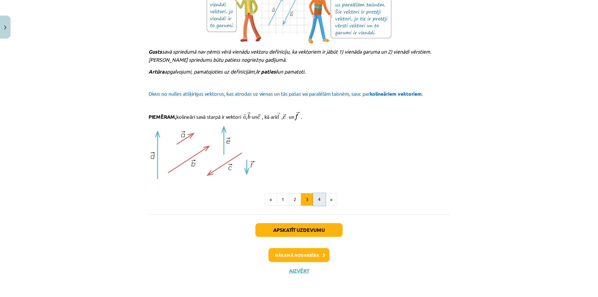
click at [320, 197] on button "4" at bounding box center [319, 199] width 12 height 12
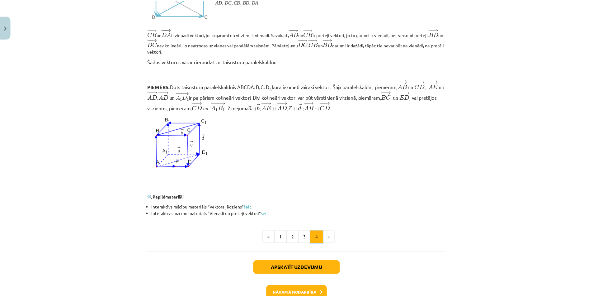
scroll to position [537, 0]
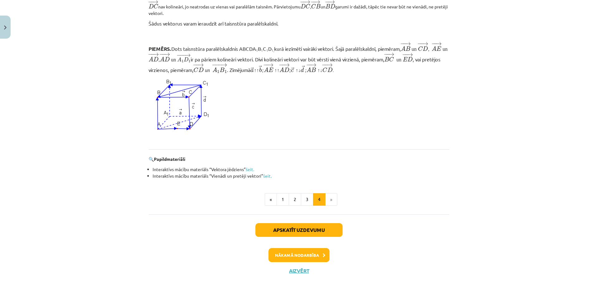
click at [0, 44] on div "Mācību tēma: Matemātikas i - 10. klases 1. ieskaites mācību materiāls (c) #2 📝 …" at bounding box center [299, 148] width 598 height 297
click at [2, 32] on button "Close" at bounding box center [5, 27] width 11 height 23
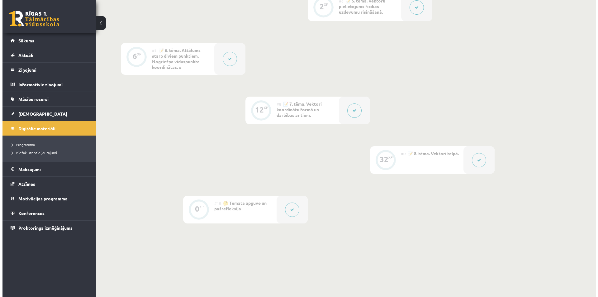
scroll to position [436, 0]
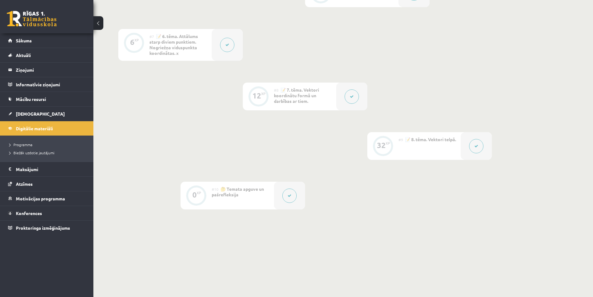
click at [348, 100] on button at bounding box center [352, 96] width 14 height 14
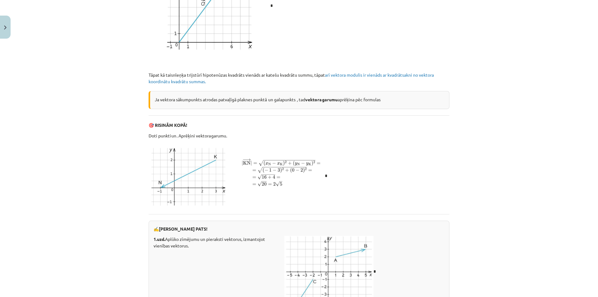
scroll to position [748, 0]
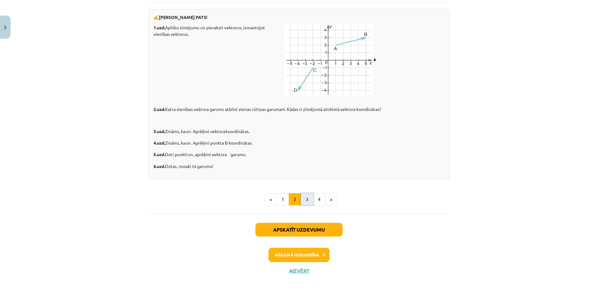
click at [302, 198] on button "3" at bounding box center [307, 199] width 12 height 12
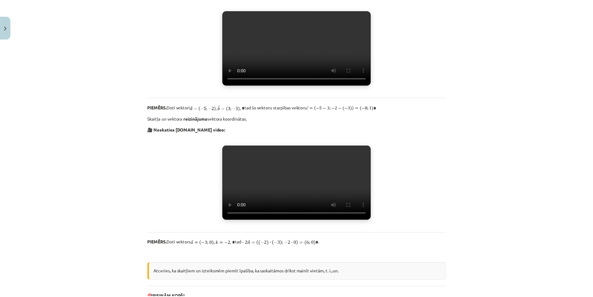
scroll to position [492, 0]
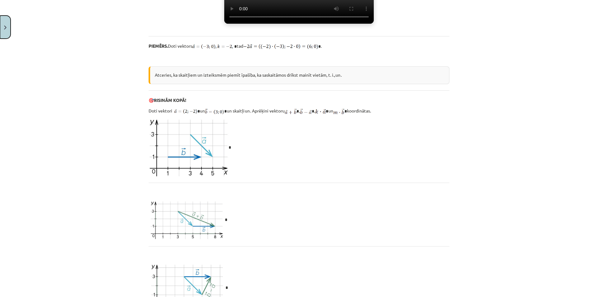
click at [5, 33] on button "Close" at bounding box center [5, 27] width 11 height 23
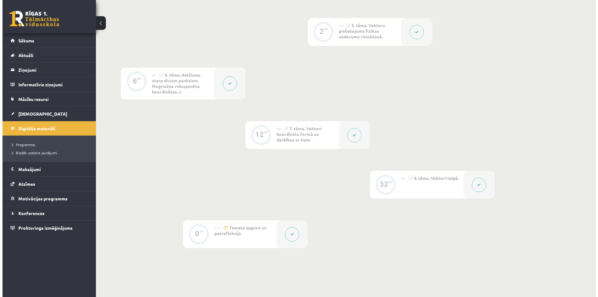
scroll to position [374, 0]
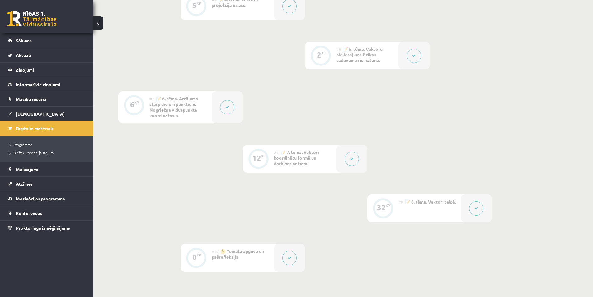
click at [357, 157] on button at bounding box center [352, 159] width 14 height 14
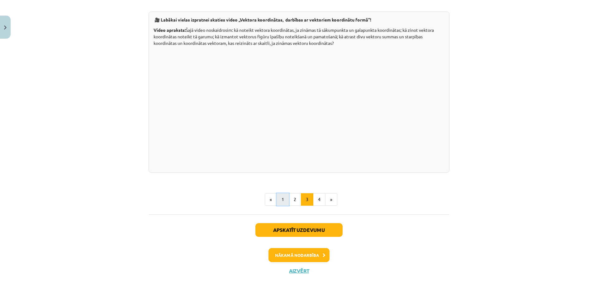
click at [277, 200] on button "1" at bounding box center [283, 199] width 12 height 12
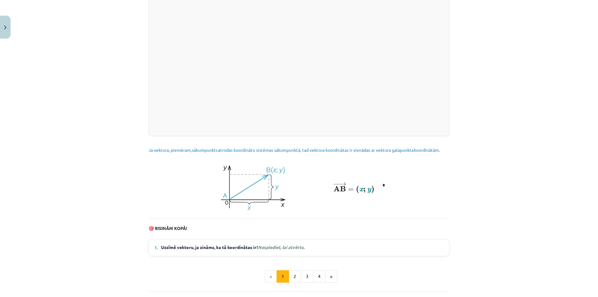
scroll to position [789, 0]
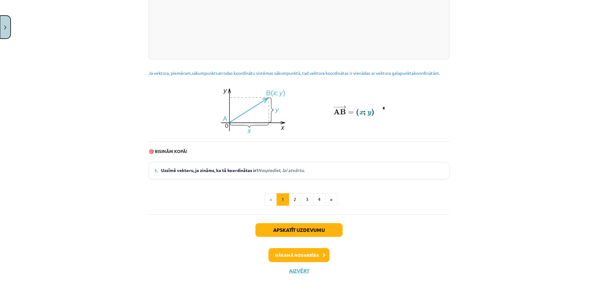
click at [1, 32] on button "Close" at bounding box center [5, 27] width 11 height 23
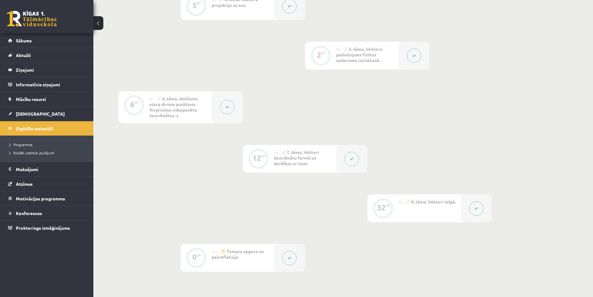
click at [225, 113] on button at bounding box center [227, 107] width 14 height 14
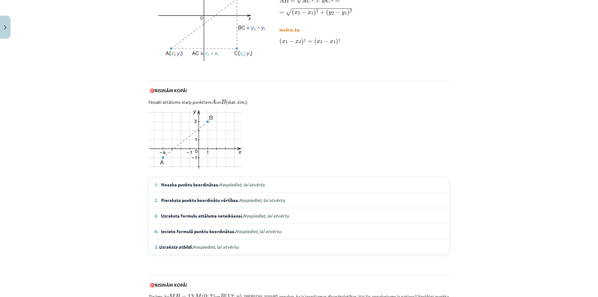
scroll to position [467, 0]
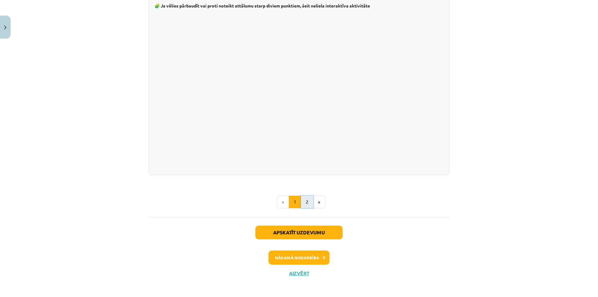
click at [307, 202] on button "2" at bounding box center [307, 202] width 12 height 12
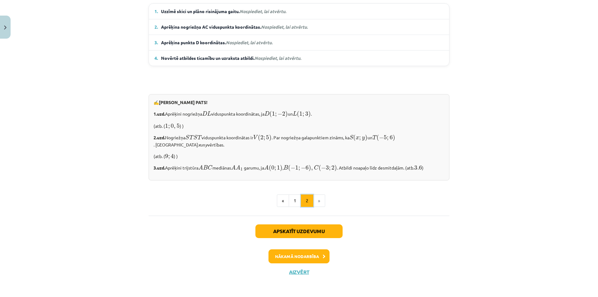
scroll to position [470, 0]
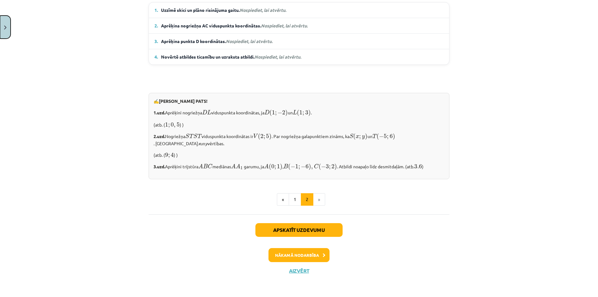
click at [4, 27] on img "Close" at bounding box center [5, 28] width 2 height 4
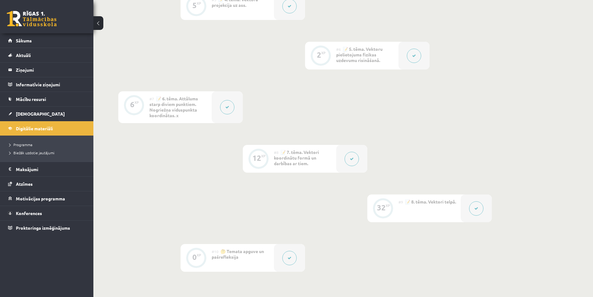
click at [464, 211] on div at bounding box center [476, 208] width 31 height 28
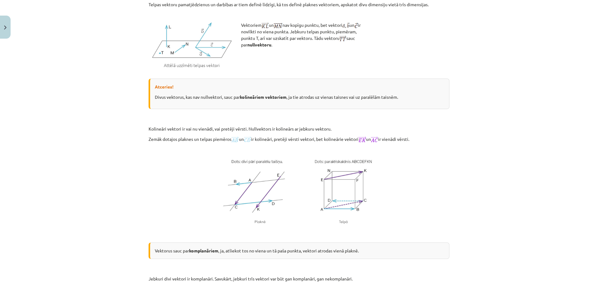
scroll to position [249, 0]
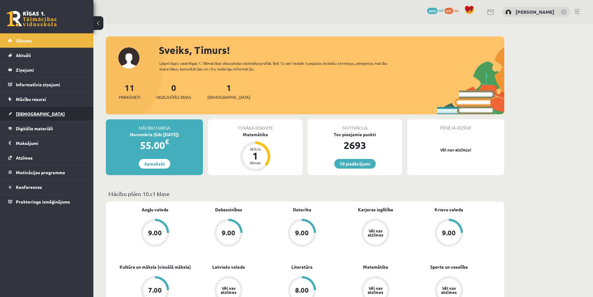
drag, startPoint x: 34, startPoint y: 119, endPoint x: 25, endPoint y: 116, distance: 10.1
click at [25, 116] on span "[DEMOGRAPHIC_DATA]" at bounding box center [40, 114] width 49 height 6
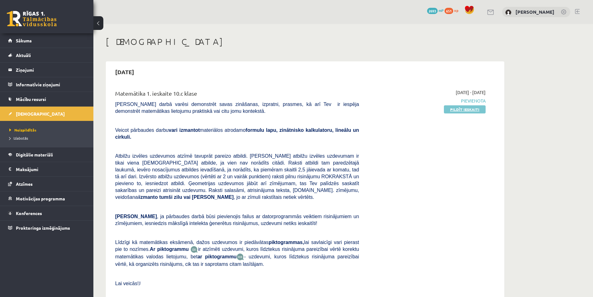
click at [455, 112] on link "Pildīt ieskaiti" at bounding box center [465, 109] width 42 height 8
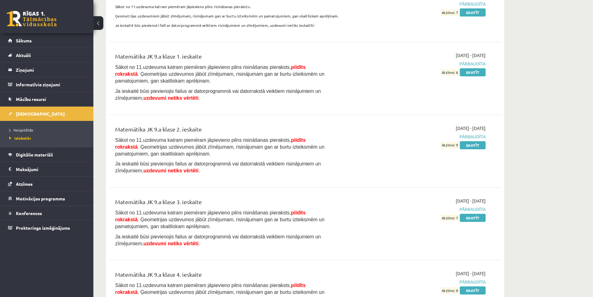
scroll to position [3860, 0]
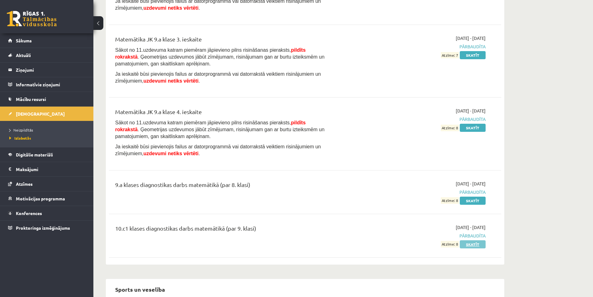
click at [470, 240] on link "Skatīt" at bounding box center [473, 244] width 26 height 8
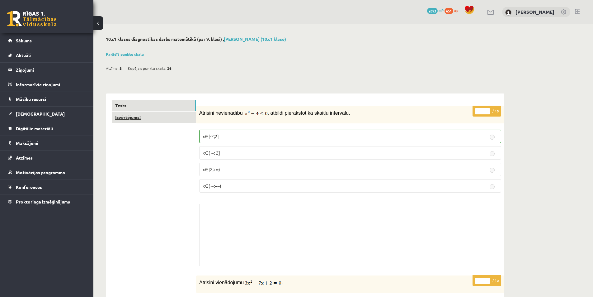
click at [149, 116] on link "Izvērtējums!" at bounding box center [154, 118] width 84 height 12
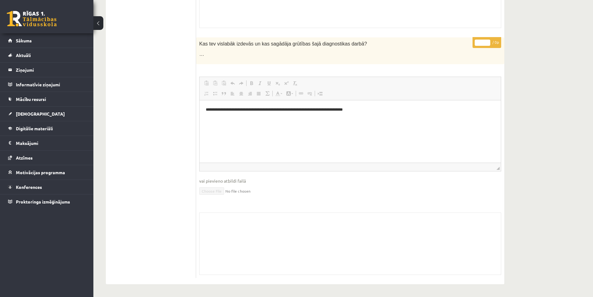
scroll to position [33, 0]
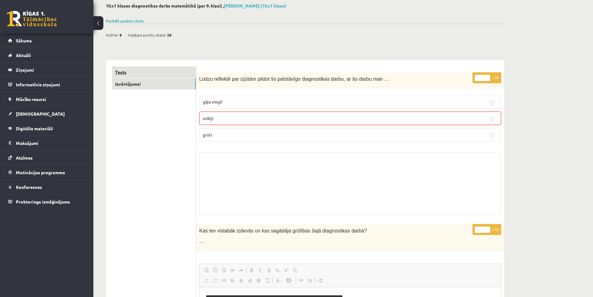
click at [169, 72] on link "Tests" at bounding box center [154, 72] width 84 height 12
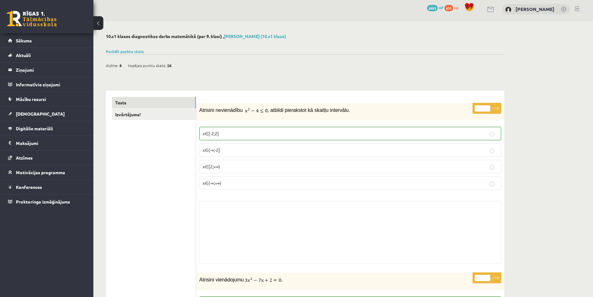
scroll to position [0, 0]
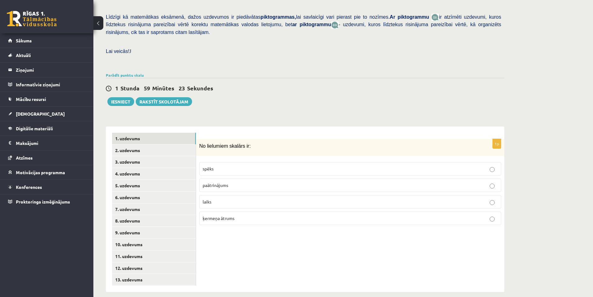
scroll to position [138, 0]
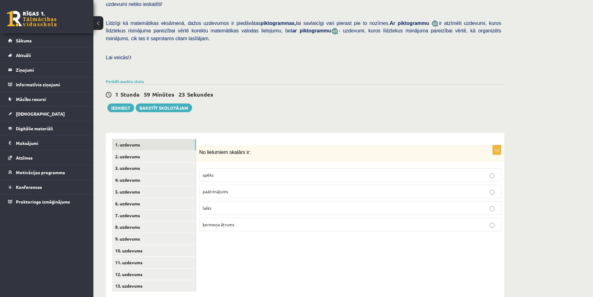
drag, startPoint x: 219, startPoint y: 180, endPoint x: 225, endPoint y: 164, distance: 17.8
click at [219, 188] on p "paātrinājums" at bounding box center [350, 191] width 295 height 7
drag, startPoint x: 228, startPoint y: 139, endPoint x: 245, endPoint y: 139, distance: 17.8
click at [245, 150] on span "No lielumiem skalārs ir:" at bounding box center [224, 152] width 51 height 5
copy span "skalārs ir"
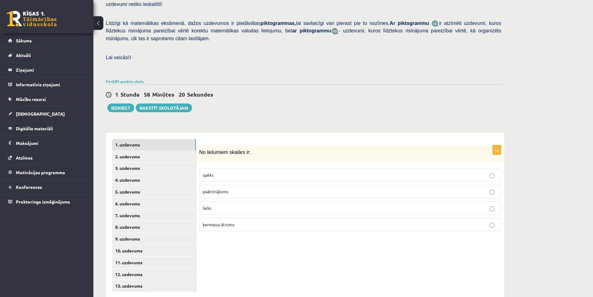
click at [255, 93] on div "1 [PERSON_NAME] 58 Minūtes 20 Sekundes Ieskaite saglabāta! Iesniegt Rakstīt sko…" at bounding box center [305, 98] width 399 height 28
click at [225, 201] on label "laiks" at bounding box center [350, 207] width 302 height 13
click at [147, 151] on link "2. uzdevums" at bounding box center [154, 157] width 84 height 12
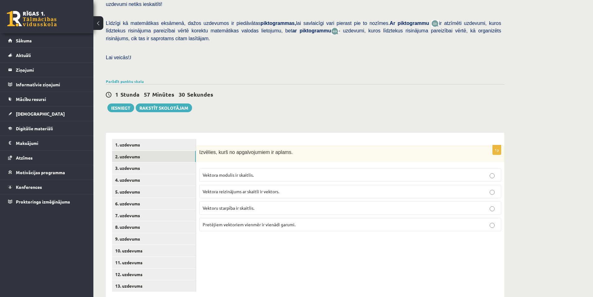
click at [264, 221] on span "Pretējiem vektoriem vienmēr ir vienādi garumi." at bounding box center [249, 224] width 93 height 6
click at [140, 162] on link "3. uzdevums" at bounding box center [154, 168] width 84 height 12
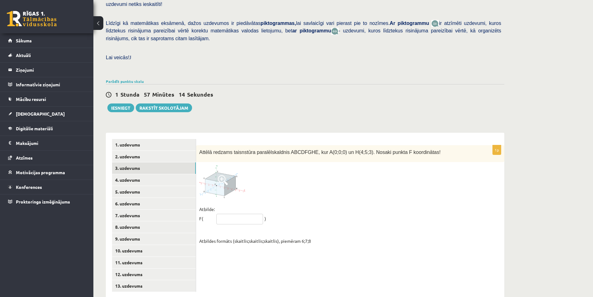
click at [227, 214] on input "text" at bounding box center [239, 219] width 47 height 11
type input "*****"
click at [312, 188] on div "1p Attēlā redzams taisnstūra paralēlskaldnis ABCDFGHE, kur A(0;0;0) un H(4;5;3)…" at bounding box center [350, 196] width 308 height 103
click at [147, 174] on link "4. uzdevums" at bounding box center [154, 180] width 84 height 12
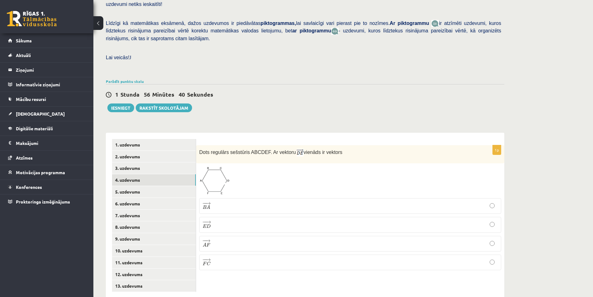
click at [229, 198] on label "− − → B A B A →" at bounding box center [350, 206] width 302 height 16
click at [154, 186] on link "5. uzdevums" at bounding box center [154, 192] width 84 height 12
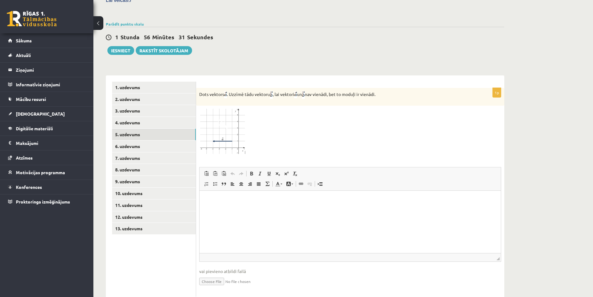
scroll to position [200, 0]
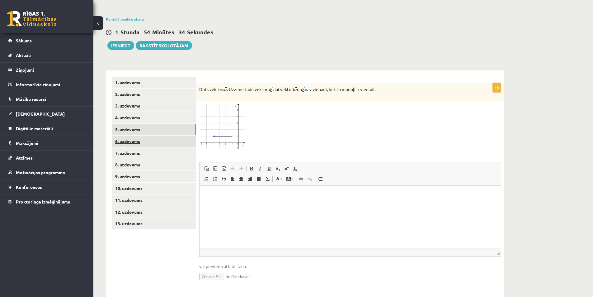
click at [155, 136] on link "6. uzdevums" at bounding box center [154, 142] width 84 height 12
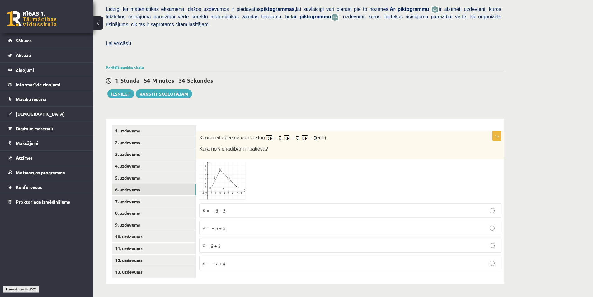
scroll to position [138, 0]
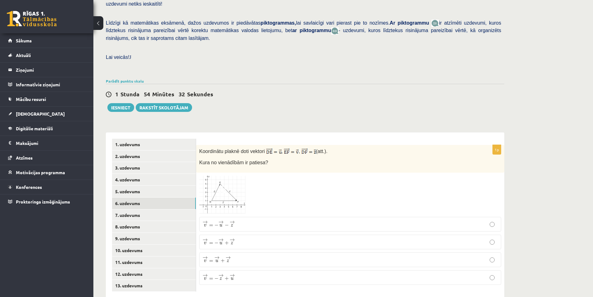
click at [233, 176] on img at bounding box center [222, 195] width 47 height 38
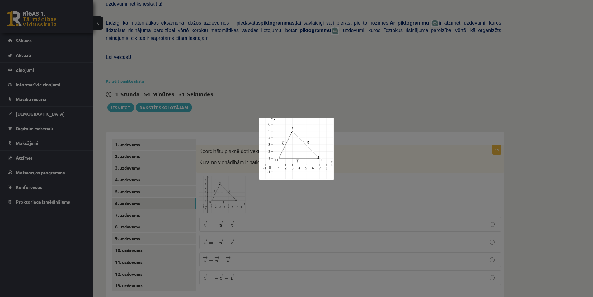
click at [235, 157] on div at bounding box center [296, 148] width 593 height 297
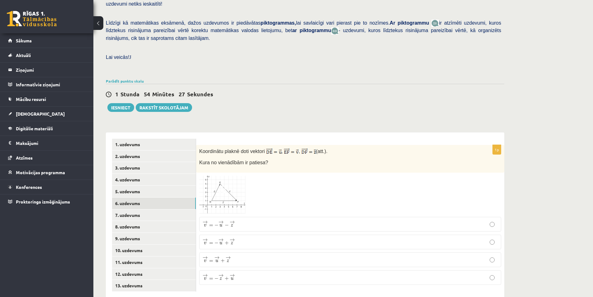
click at [239, 176] on img at bounding box center [222, 195] width 47 height 38
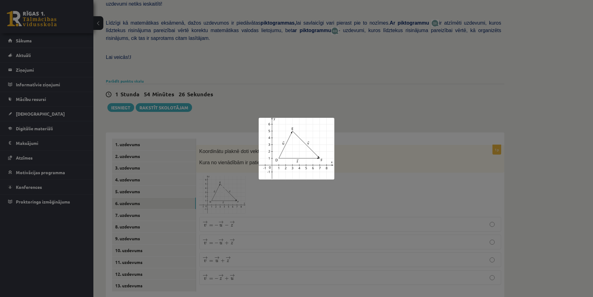
click at [238, 167] on div at bounding box center [296, 148] width 593 height 297
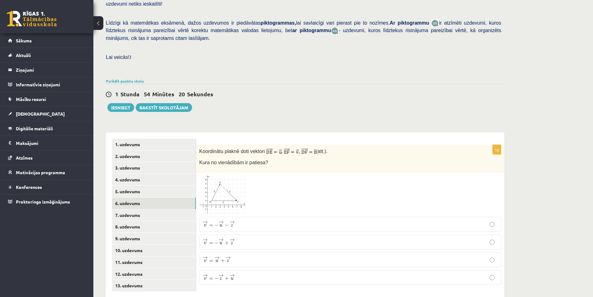
click at [238, 176] on img at bounding box center [222, 195] width 47 height 38
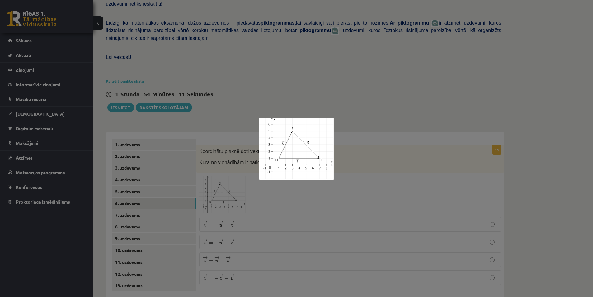
click at [238, 167] on div at bounding box center [296, 148] width 593 height 297
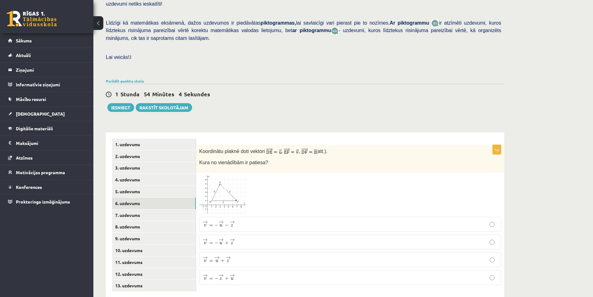
click at [238, 176] on img at bounding box center [222, 195] width 47 height 38
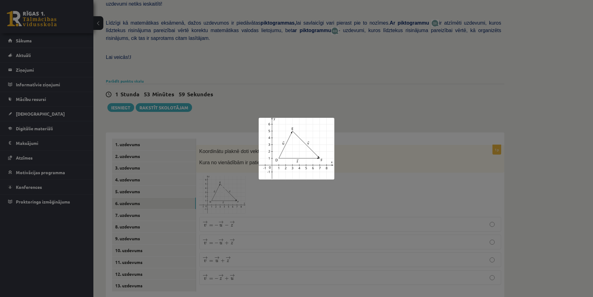
click at [238, 167] on div at bounding box center [296, 148] width 593 height 297
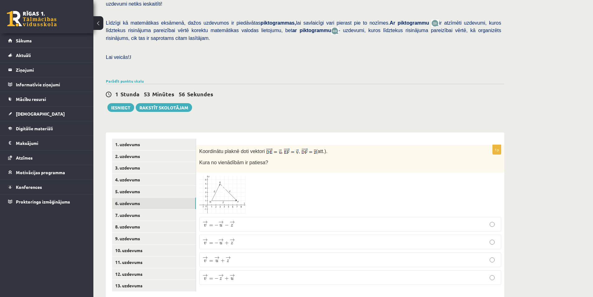
click at [236, 176] on img at bounding box center [222, 195] width 47 height 38
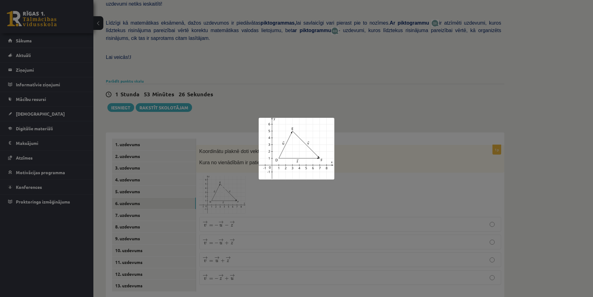
click at [237, 142] on div at bounding box center [296, 148] width 593 height 297
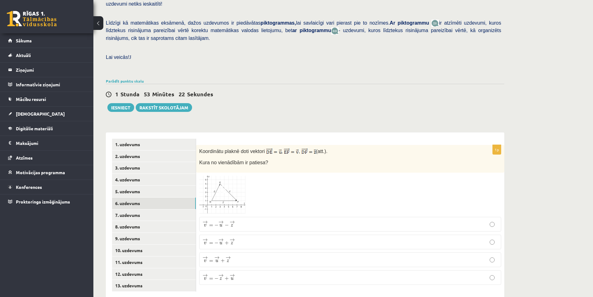
click at [241, 238] on p "→ v = − → u + → z v → = − u → + z →" at bounding box center [350, 242] width 295 height 8
click at [160, 209] on link "7. uzdevums" at bounding box center [154, 215] width 84 height 12
click at [236, 177] on img at bounding box center [222, 196] width 47 height 38
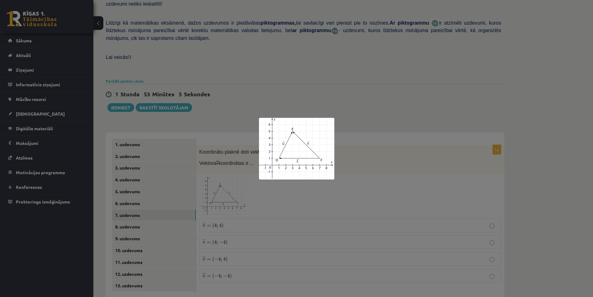
click at [254, 149] on div at bounding box center [296, 148] width 593 height 297
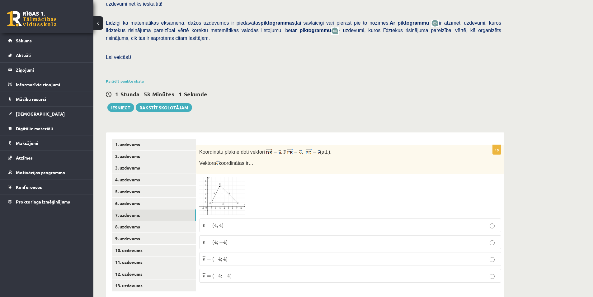
click at [228, 181] on img at bounding box center [222, 196] width 47 height 38
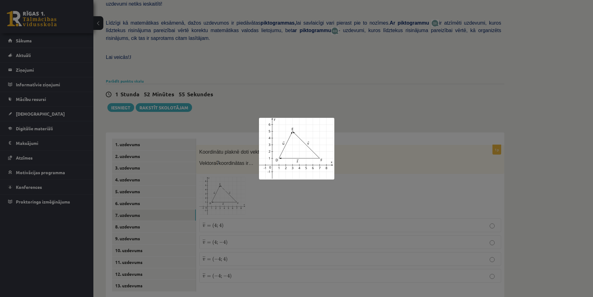
click at [226, 159] on div at bounding box center [296, 148] width 593 height 297
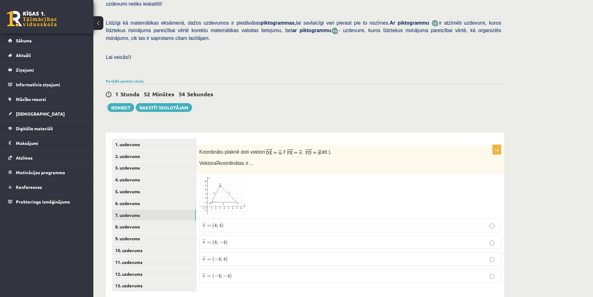
click at [239, 239] on p "¯ ¯ ¯ v = ( 4 ; − 4 ) v ¯ = ( 4 ; − 4 )" at bounding box center [350, 242] width 295 height 7
click at [146, 221] on link "8. uzdevums" at bounding box center [154, 227] width 84 height 12
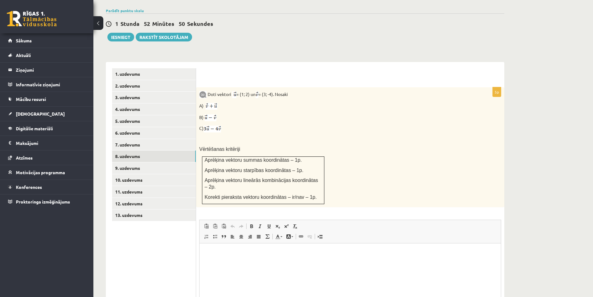
scroll to position [228, 0]
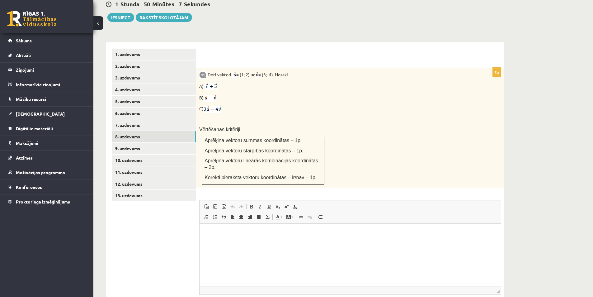
drag, startPoint x: 350, startPoint y: 107, endPoint x: 328, endPoint y: 100, distance: 23.1
click at [328, 100] on div "Doti vektori = (1; 2) un = (3; -4). Nosaki A) B) C) Vērtēšanas kritēriji Aprēķi…" at bounding box center [350, 128] width 308 height 120
click at [288, 242] on html at bounding box center [351, 233] width 302 height 19
click at [345, 138] on div "Doti vektori = (1; 2) un = (3; -4). Nosaki A) B) C) Vērtēšanas kritēriji Aprēķi…" at bounding box center [350, 128] width 308 height 120
click at [275, 233] on p "Editor, wiswyg-editor-user-answer-47433852912960" at bounding box center [350, 233] width 289 height 7
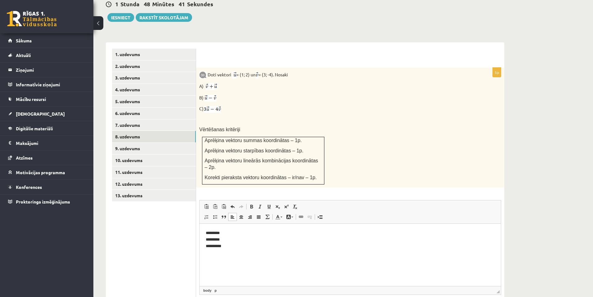
click at [322, 117] on p at bounding box center [334, 120] width 271 height 6
click at [144, 143] on link "9. uzdevums" at bounding box center [154, 149] width 84 height 12
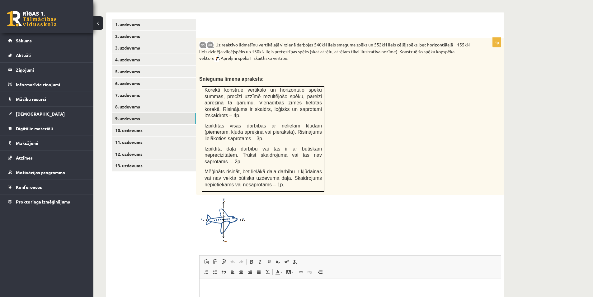
scroll to position [259, 0]
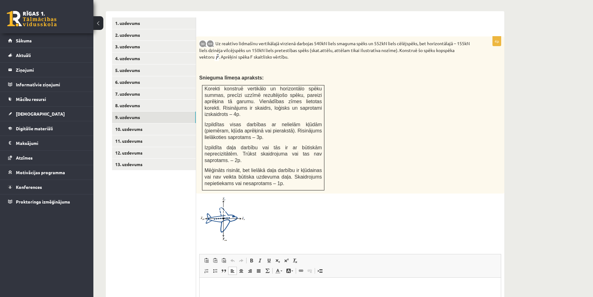
click at [251, 290] on html at bounding box center [351, 286] width 302 height 19
click at [250, 293] on html at bounding box center [351, 286] width 302 height 19
click at [232, 197] on img at bounding box center [222, 219] width 47 height 45
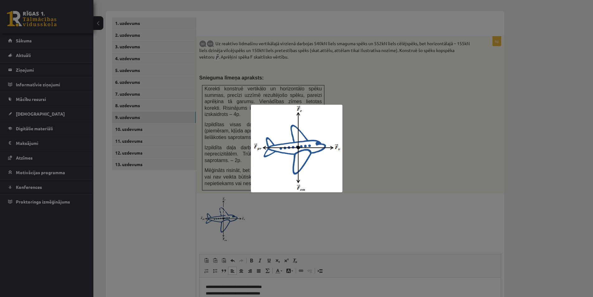
click at [236, 130] on div at bounding box center [296, 148] width 593 height 297
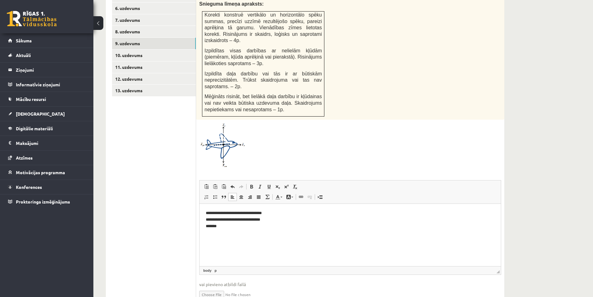
scroll to position [345, 0]
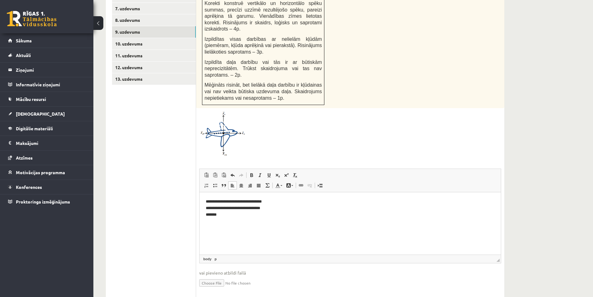
click at [284, 210] on p "**********" at bounding box center [350, 207] width 289 height 19
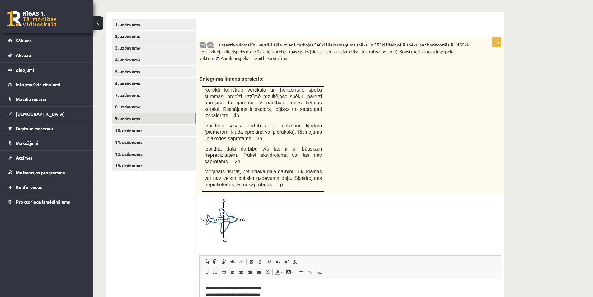
scroll to position [251, 0]
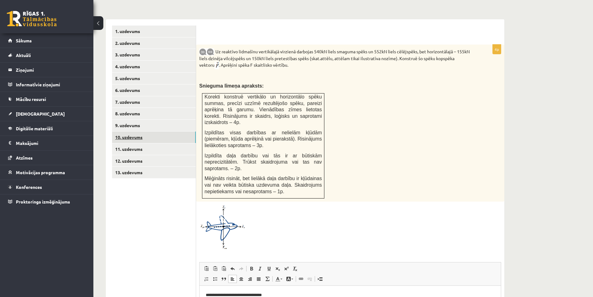
click at [136, 131] on link "10. uzdevums" at bounding box center [154, 137] width 84 height 12
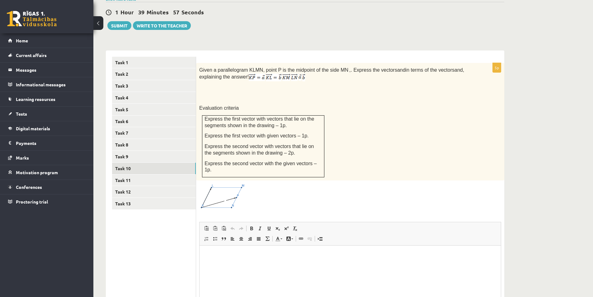
scroll to position [220, 0]
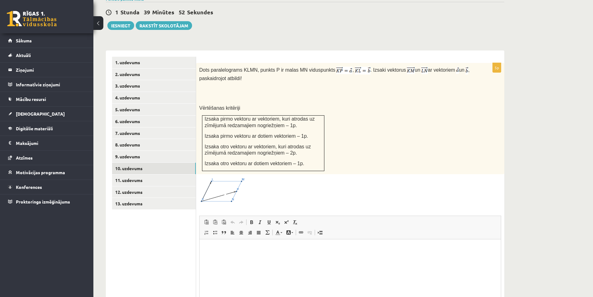
click at [231, 177] on img at bounding box center [222, 190] width 47 height 26
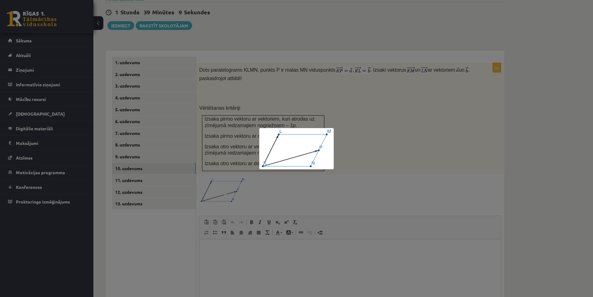
click at [353, 104] on div at bounding box center [296, 148] width 593 height 297
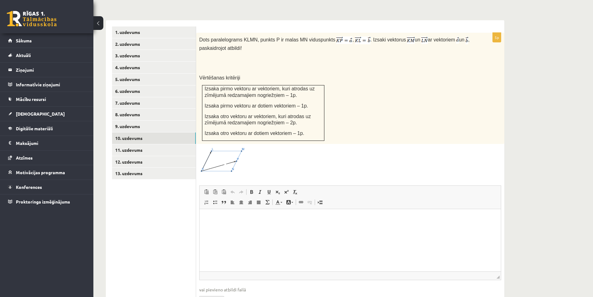
scroll to position [251, 0]
click at [259, 224] on html at bounding box center [351, 217] width 302 height 19
click at [149, 143] on link "11. uzdevums" at bounding box center [154, 149] width 84 height 12
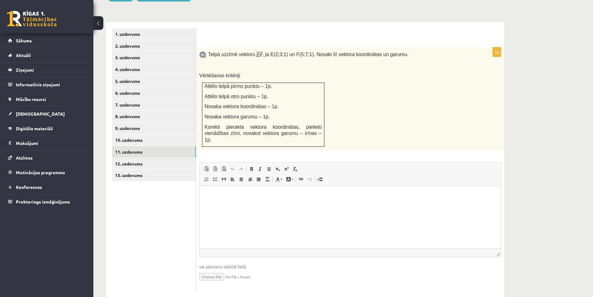
scroll to position [242, 0]
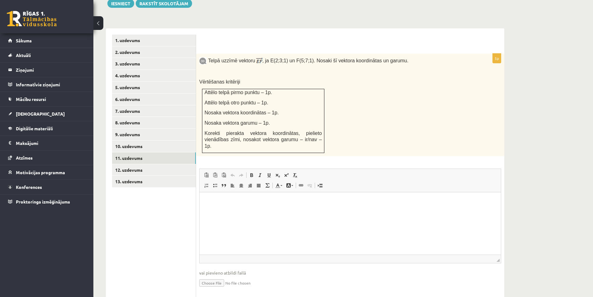
click at [212, 58] on span "Telpā uzzīmē vektoru" at bounding box center [227, 60] width 56 height 5
click at [208, 35] on div at bounding box center [208, 35] width 0 height 0
click at [213, 35] on form "5p Telpā uzzīmē vektoru , ja E(2;3;1) un F(5;7;1). Nosaki šī vektora koordināta…" at bounding box center [350, 167] width 296 height 264
drag, startPoint x: 268, startPoint y: 48, endPoint x: 304, endPoint y: 45, distance: 35.6
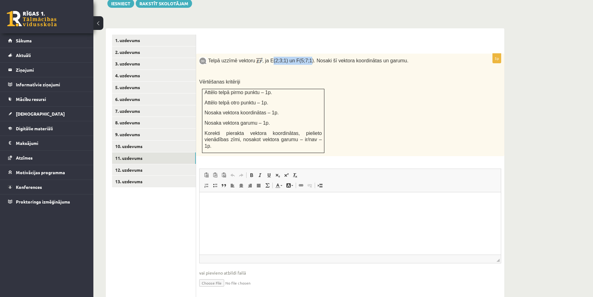
click at [304, 58] on span ", ja E(2;3;1) un F(5;7;1). Nosaki šī vektora koordinātas un garumu." at bounding box center [336, 60] width 146 height 5
click at [277, 54] on div "Telpā uzzīmē vektoru , ja E(2;3;1) un F(5;7;1). Nosaki šī vektora koordinātas u…" at bounding box center [350, 105] width 308 height 102
click at [124, 164] on link "12. uzdevums" at bounding box center [154, 170] width 84 height 12
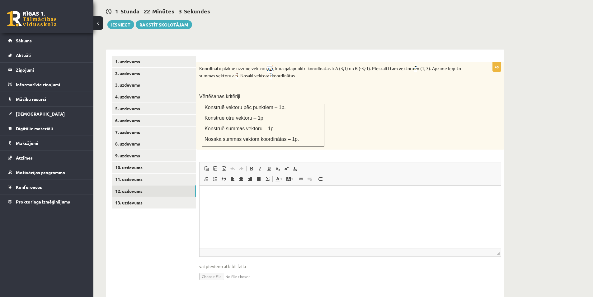
scroll to position [0, 0]
click at [380, 164] on span "Paste Keyboard shortcut Ctrl+V Paste as plain text Keyboard shortcut Ctrl+Shift…" at bounding box center [350, 169] width 297 height 10
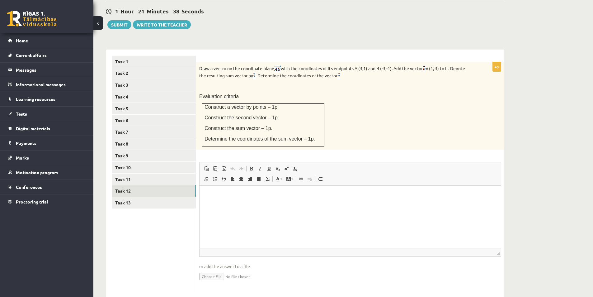
click at [423, 78] on div "Draw a vector on the coordinate plane with the coordinates of its endpoints A (…" at bounding box center [350, 106] width 308 height 88
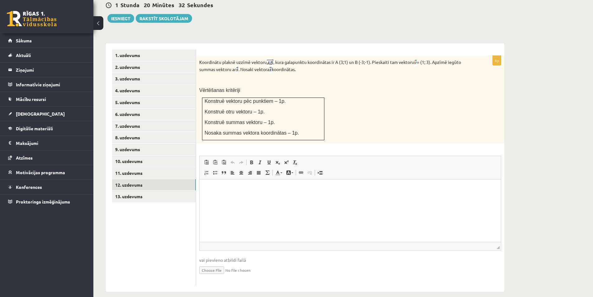
scroll to position [221, 0]
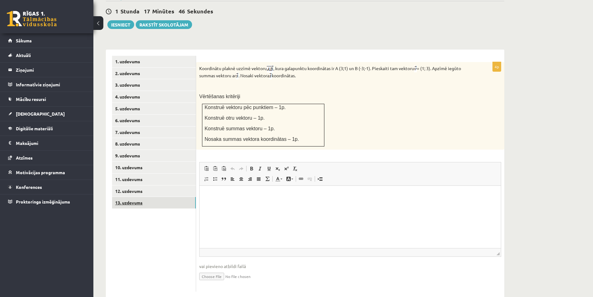
click at [165, 197] on link "13. uzdevums" at bounding box center [154, 203] width 84 height 12
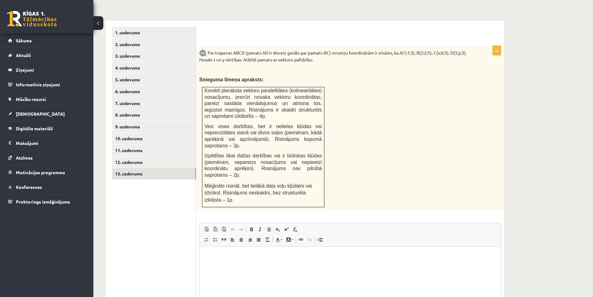
scroll to position [252, 0]
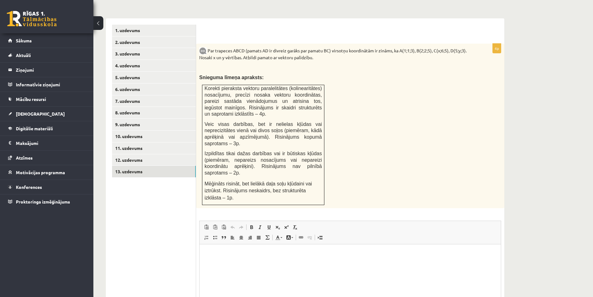
drag, startPoint x: 344, startPoint y: 59, endPoint x: 335, endPoint y: 56, distance: 9.3
click at [334, 57] on div "Par trapeces ABCD (pamats AD ir divreiz garāks par pamatu BC) virsotņu koordinā…" at bounding box center [350, 126] width 308 height 165
drag, startPoint x: 405, startPoint y: 35, endPoint x: 417, endPoint y: 38, distance: 13.1
click at [417, 47] on p "Par trapeces ABCD (pamats AD ir divreiz garāks par pamatu BC) virsotņu koordinā…" at bounding box center [334, 54] width 271 height 14
click at [442, 68] on div "Par trapeces ABCD (pamats AD ir divreiz garāks par pamatu BC) virsotņu koordinā…" at bounding box center [350, 126] width 308 height 165
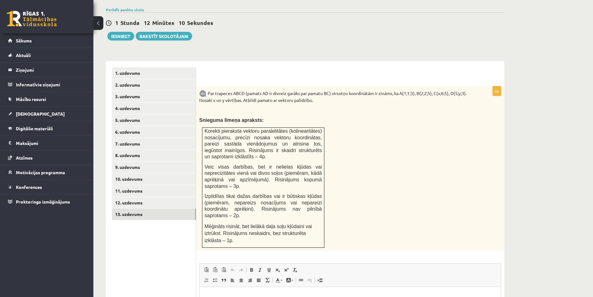
scroll to position [204, 0]
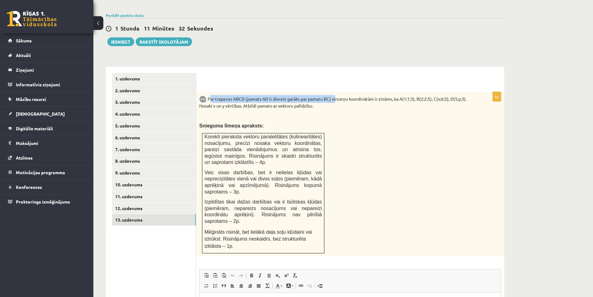
drag, startPoint x: 331, startPoint y: 87, endPoint x: 210, endPoint y: 81, distance: 120.7
click at [210, 95] on p "Par trapeces ABCD (pamats AD ir divreiz garāks par pamatu BC) virsotņu koordinā…" at bounding box center [334, 102] width 271 height 14
click at [237, 73] on div at bounding box center [350, 79] width 296 height 13
click at [415, 95] on p "Par trapeces ABCD (pamats AD ir divreiz garāks par pamatu BC) virsotņu koordinā…" at bounding box center [334, 102] width 271 height 14
click at [411, 95] on p "Par trapeces ABCD (pamats AD ir divreiz garāks par pamatu BC) virsotņu koordinā…" at bounding box center [334, 102] width 271 height 14
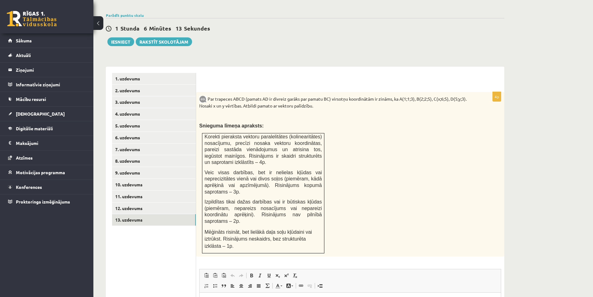
click at [439, 95] on p "Par trapeces ABCD (pamats AD ir divreiz garāks par pamatu BC) virsotņu koordinā…" at bounding box center [334, 102] width 271 height 14
click at [441, 95] on p "Par trapeces ABCD (pamats AD ir divreiz garāks par pamatu BC) virsotņu koordinā…" at bounding box center [334, 102] width 271 height 14
drag, startPoint x: 427, startPoint y: 87, endPoint x: 446, endPoint y: 89, distance: 18.8
click at [430, 95] on p "Par trapeces ABCD (pamats AD ir divreiz garāks par pamatu BC) virsotņu koordinā…" at bounding box center [334, 102] width 271 height 14
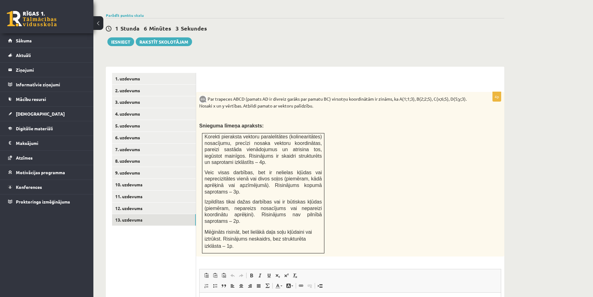
click at [435, 95] on p "Par trapeces ABCD (pamats AD ir divreiz garāks par pamatu BC) virsotņu koordinā…" at bounding box center [334, 102] width 271 height 14
click at [463, 95] on p "Par trapeces ABCD (pamats AD ir divreiz garāks par pamatu BC) virsotņu koordinā…" at bounding box center [334, 102] width 271 height 14
click at [429, 95] on p "Par trapeces ABCD (pamats AD ir divreiz garāks par pamatu BC) virsotņu koordinā…" at bounding box center [334, 102] width 271 height 14
click at [445, 95] on p "Par trapeces ABCD (pamats AD ir divreiz garāks par pamatu BC) virsotņu koordinā…" at bounding box center [334, 102] width 271 height 14
drag, startPoint x: 445, startPoint y: 86, endPoint x: 436, endPoint y: 86, distance: 8.4
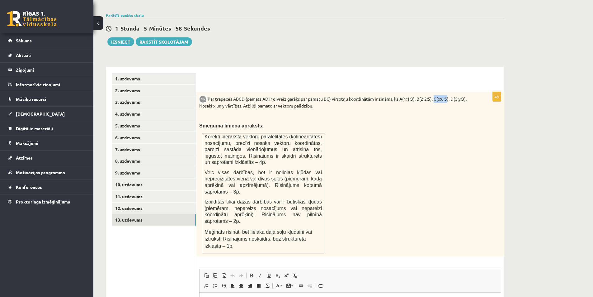
click at [436, 95] on p "Par trapeces ABCD (pamats AD ir divreiz garāks par pamatu BC) virsotņu koordinā…" at bounding box center [334, 102] width 271 height 14
click at [427, 95] on p "Par trapeces ABCD (pamats AD ir divreiz garāks par pamatu BC) virsotņu koordinā…" at bounding box center [334, 102] width 271 height 14
drag, startPoint x: 412, startPoint y: 85, endPoint x: 408, endPoint y: 85, distance: 4.4
click at [408, 95] on p "Par trapeces ABCD (pamats AD ir divreiz garāks par pamatu BC) virsotņu koordinā…" at bounding box center [334, 102] width 271 height 14
drag, startPoint x: 439, startPoint y: 83, endPoint x: 417, endPoint y: 69, distance: 26.1
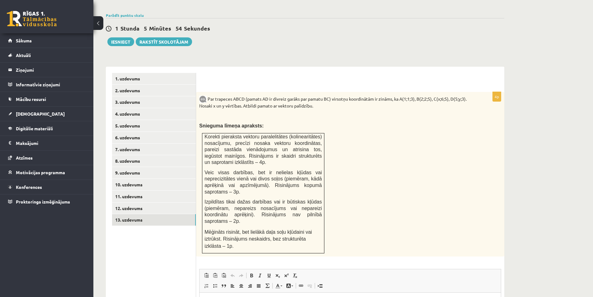
click at [439, 95] on p "Par trapeces ABCD (pamats AD ir divreiz garāks par pamatu BC) virsotņu koordinā…" at bounding box center [334, 102] width 271 height 14
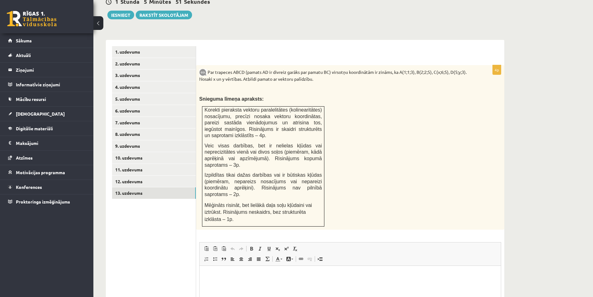
scroll to position [235, 0]
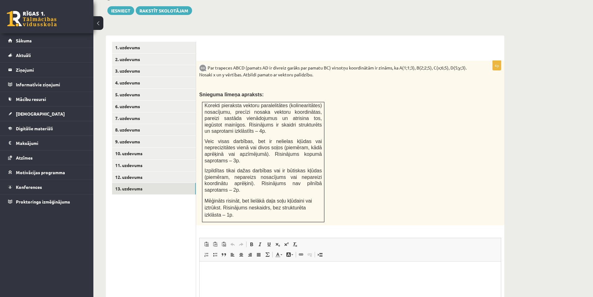
click at [345, 275] on html at bounding box center [351, 270] width 302 height 19
click at [166, 112] on link "7. uzdevums" at bounding box center [154, 118] width 84 height 12
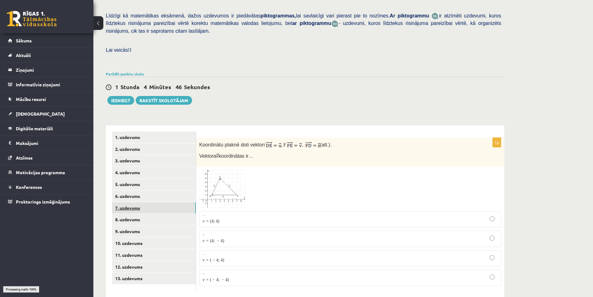
scroll to position [138, 0]
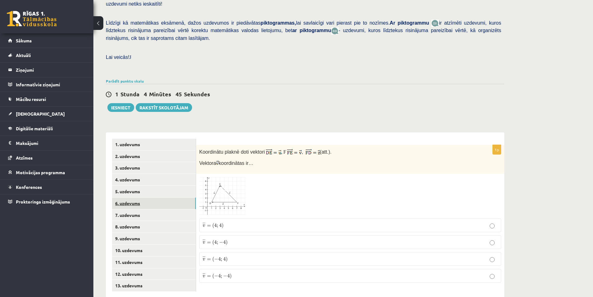
click at [156, 197] on link "6. uzdevums" at bounding box center [154, 203] width 84 height 12
click at [151, 221] on link "8. uzdevums" at bounding box center [154, 227] width 84 height 12
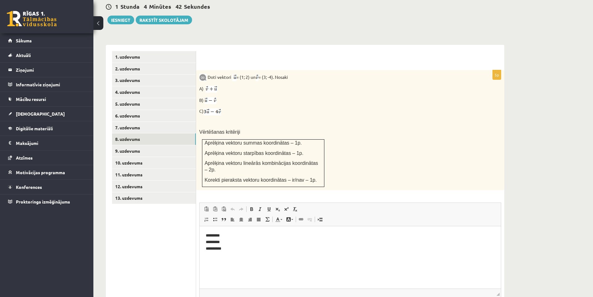
scroll to position [228, 0]
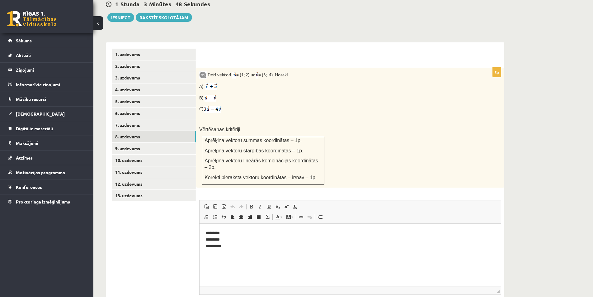
drag, startPoint x: 351, startPoint y: 110, endPoint x: 321, endPoint y: 95, distance: 33.4
click at [321, 105] on p "C)" at bounding box center [334, 108] width 271 height 7
click at [129, 143] on link "9. uzdevums" at bounding box center [154, 149] width 84 height 12
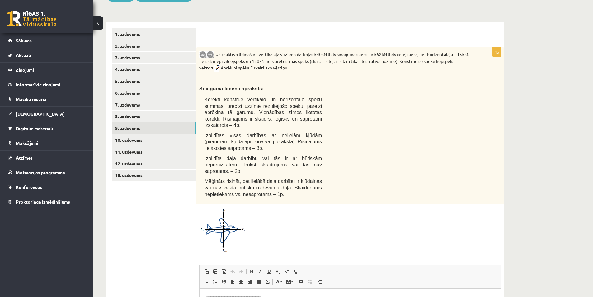
scroll to position [290, 0]
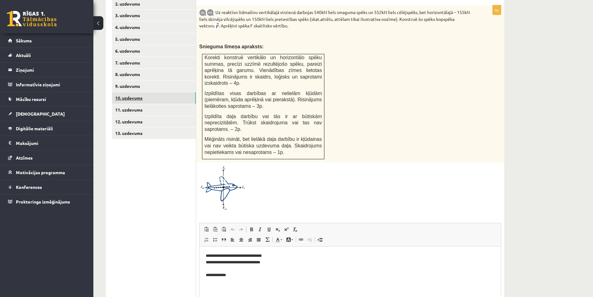
click at [130, 92] on link "10. uzdevums" at bounding box center [154, 98] width 84 height 12
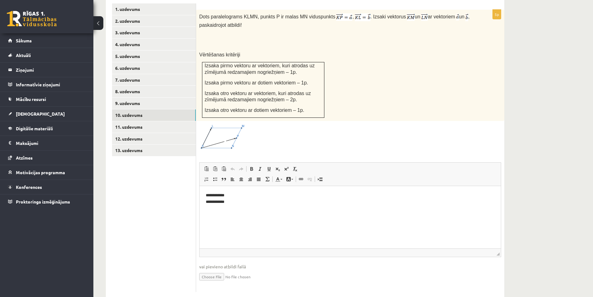
scroll to position [0, 0]
click at [144, 121] on link "11. uzdevums" at bounding box center [154, 127] width 84 height 12
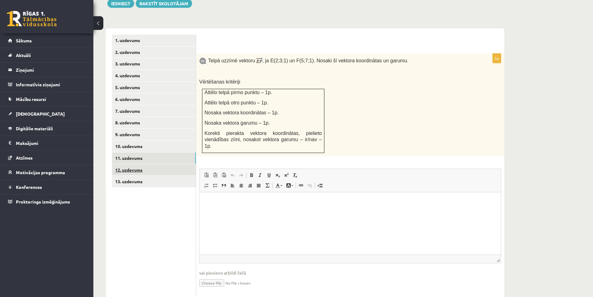
click at [137, 164] on link "12. uzdevums" at bounding box center [154, 170] width 84 height 12
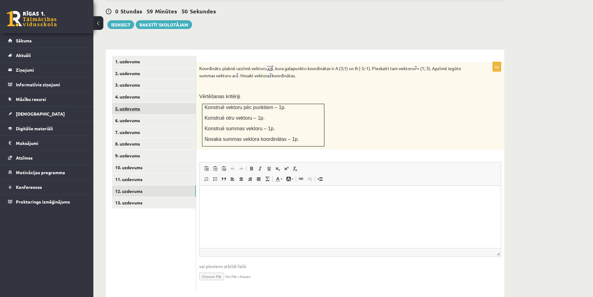
click at [142, 103] on link "5. uzdevums" at bounding box center [154, 109] width 84 height 12
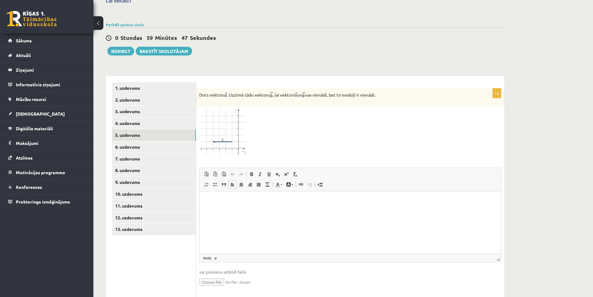
scroll to position [200, 0]
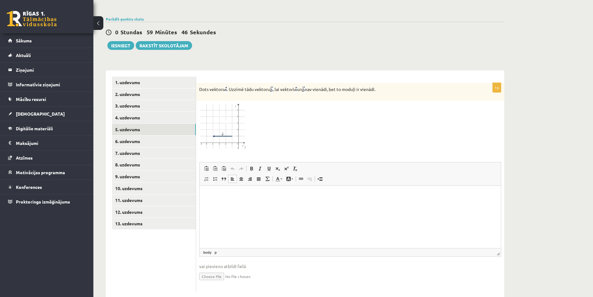
click at [180, 259] on ul "1. uzdevums 2. uzdevums 3. uzdevums 4. uzdevums 5. uzdevums 6. uzdevums 7. uzde…" at bounding box center [154, 184] width 84 height 215
click at [219, 269] on input "file" at bounding box center [350, 275] width 302 height 13
type input "**********"
click at [146, 171] on link "9. uzdevums" at bounding box center [154, 177] width 84 height 12
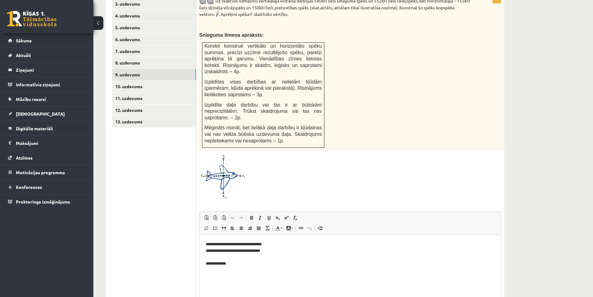
scroll to position [345, 0]
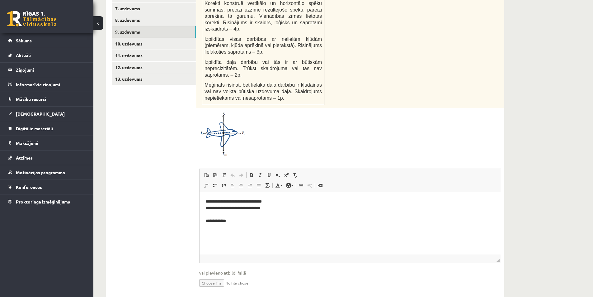
click at [213, 276] on input "file" at bounding box center [350, 282] width 302 height 13
type input "**********"
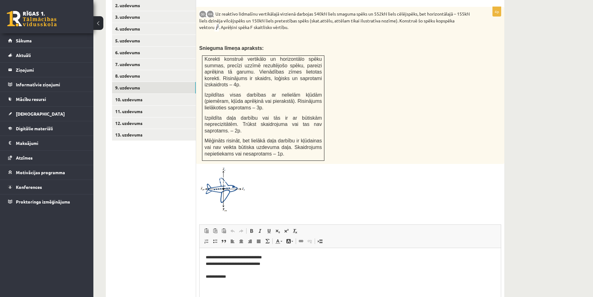
scroll to position [282, 0]
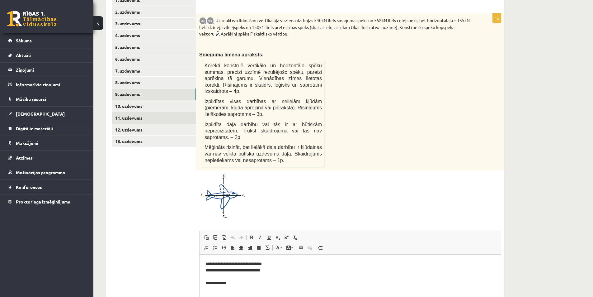
click at [145, 112] on link "11. uzdevums" at bounding box center [154, 118] width 84 height 12
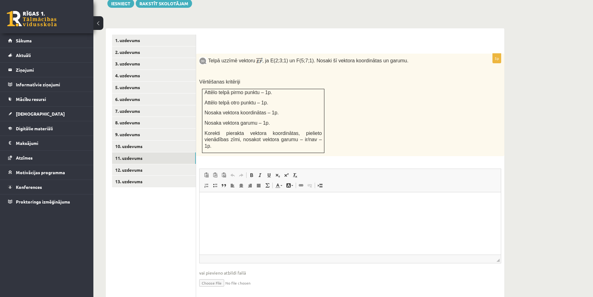
scroll to position [0, 0]
click at [217, 276] on input "file" at bounding box center [350, 282] width 302 height 13
type input "**********"
click at [142, 164] on link "12. uzdevums" at bounding box center [154, 170] width 84 height 12
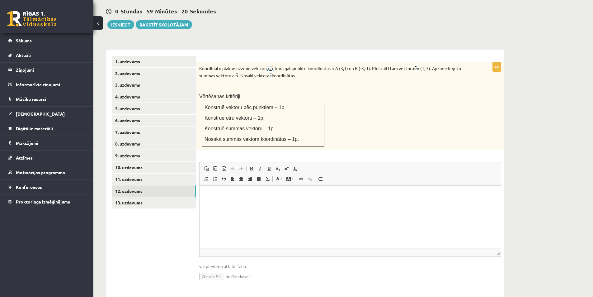
click at [216, 269] on input "file" at bounding box center [350, 275] width 302 height 13
type input "**********"
click at [154, 197] on link "13. uzdevums" at bounding box center [154, 203] width 84 height 12
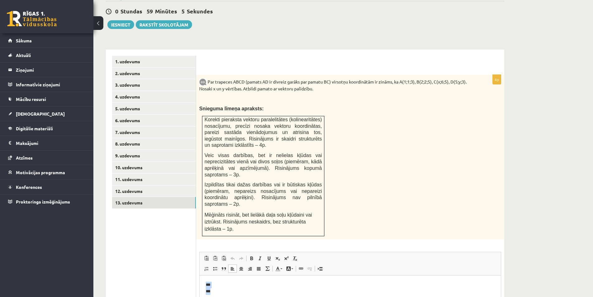
drag, startPoint x: 218, startPoint y: 295, endPoint x: 392, endPoint y: 532, distance: 294.1
click at [200, 283] on html "*** ***" at bounding box center [351, 288] width 302 height 26
click at [278, 284] on p "**********" at bounding box center [350, 288] width 289 height 13
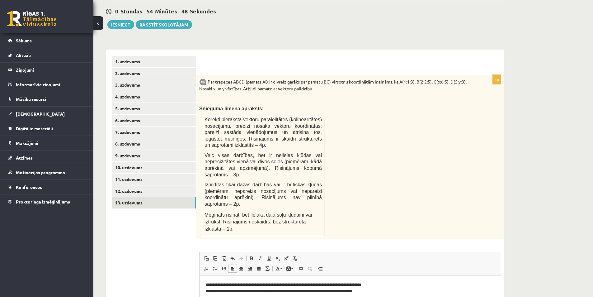
click at [312, 286] on p "**********" at bounding box center [350, 288] width 289 height 13
drag, startPoint x: 359, startPoint y: 289, endPoint x: 566, endPoint y: 518, distance: 309.0
click at [369, 291] on p "**********" at bounding box center [350, 288] width 289 height 13
copy p "*****"
click at [371, 292] on p "**********" at bounding box center [350, 288] width 289 height 13
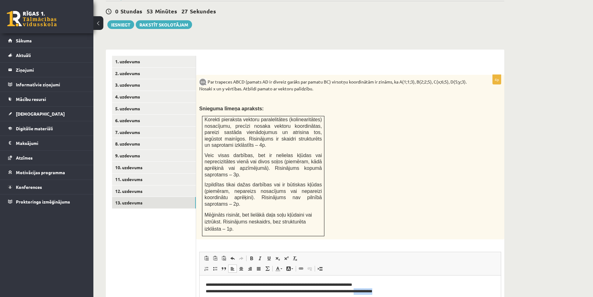
drag, startPoint x: 371, startPoint y: 291, endPoint x: 392, endPoint y: 291, distance: 20.6
click at [392, 291] on p "**********" at bounding box center [350, 288] width 289 height 13
click at [400, 291] on p "**********" at bounding box center [350, 288] width 289 height 13
drag, startPoint x: 371, startPoint y: 291, endPoint x: 392, endPoint y: 290, distance: 20.9
click at [392, 290] on p "**********" at bounding box center [350, 288] width 289 height 13
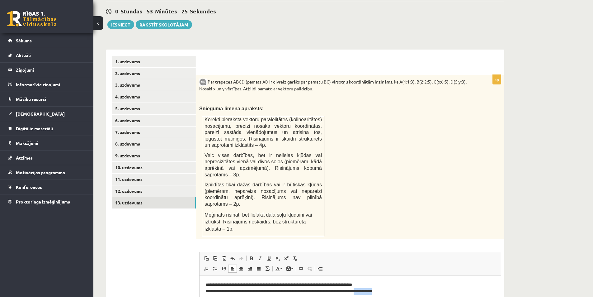
copy p "**********"
click at [365, 285] on p "**********" at bounding box center [350, 288] width 289 height 13
click at [213, 285] on p "**********" at bounding box center [350, 288] width 289 height 13
click at [212, 290] on p "**********" at bounding box center [350, 288] width 289 height 13
click at [400, 290] on p "**********" at bounding box center [350, 288] width 289 height 13
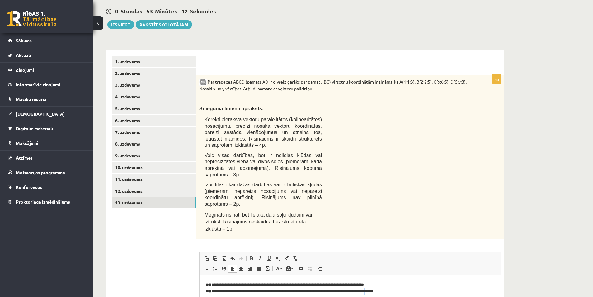
click at [383, 292] on p "**********" at bounding box center [350, 288] width 289 height 13
click at [380, 283] on p "**********" at bounding box center [350, 288] width 289 height 13
click at [376, 284] on p "**********" at bounding box center [350, 288] width 289 height 13
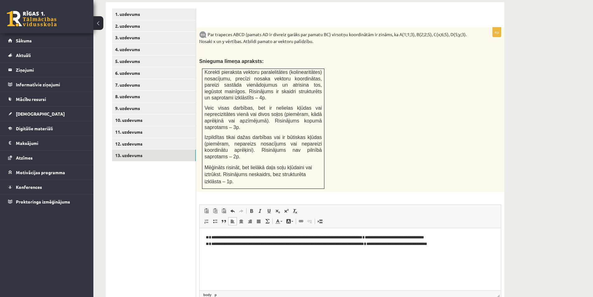
scroll to position [283, 0]
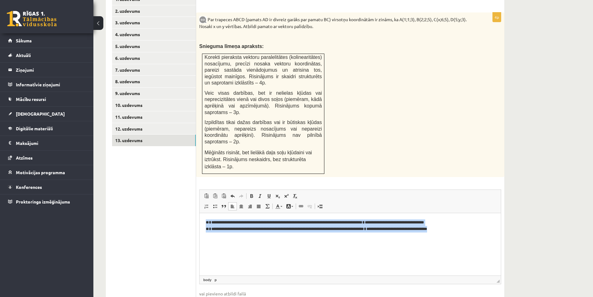
drag, startPoint x: 455, startPoint y: 229, endPoint x: 185, endPoint y: 222, distance: 270.2
click at [200, 222] on html "**********" at bounding box center [351, 226] width 302 height 26
copy p "**********"
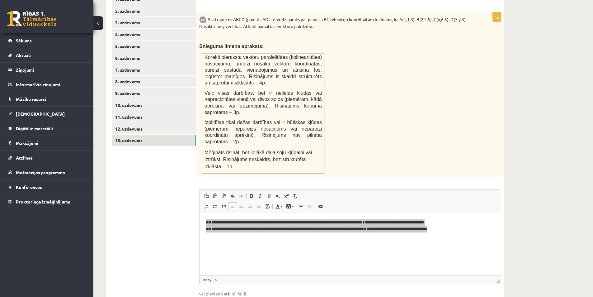
click at [174, 204] on ul "1. uzdevums 2. uzdevums 3. uzdevums 4. uzdevums 5. uzdevums 6. uzdevums 7. uzde…" at bounding box center [154, 156] width 84 height 326
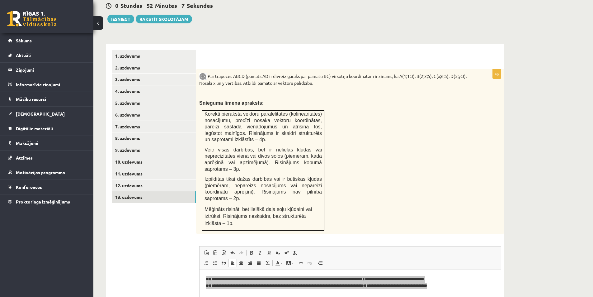
scroll to position [221, 0]
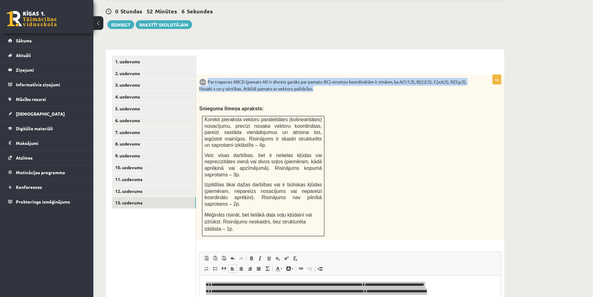
drag, startPoint x: 320, startPoint y: 76, endPoint x: 209, endPoint y: 68, distance: 111.2
click at [209, 78] on p "Par trapeces ABCD (pamats AD ir divreiz garāks par pamatu BC) virsotņu koordinā…" at bounding box center [334, 85] width 271 height 14
copy p "Par trapeces ABCD (pamats AD ir divreiz garāks par pamatu BC) virsotņu koordinā…"
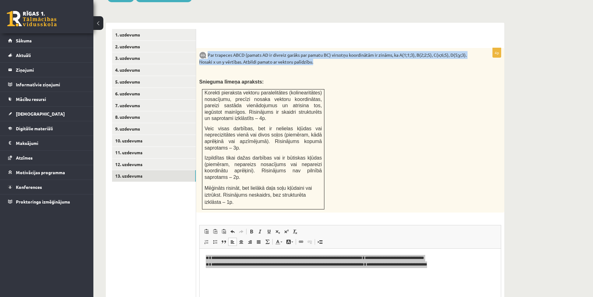
scroll to position [252, 0]
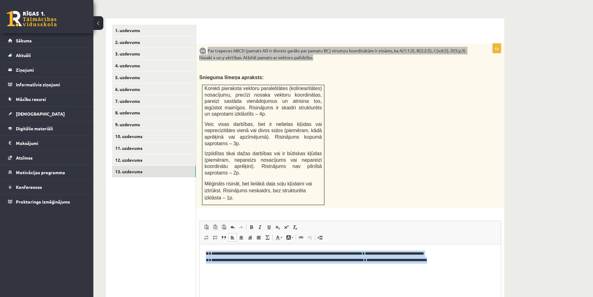
click at [459, 256] on p "**********" at bounding box center [350, 256] width 289 height 13
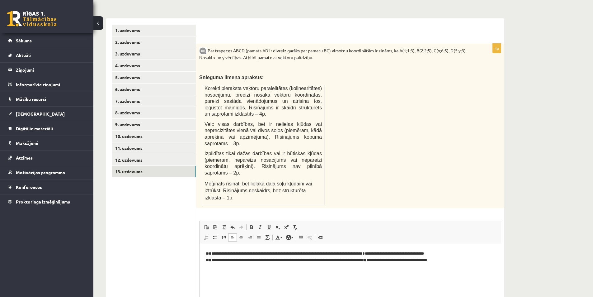
click at [423, 96] on div "Par trapeces ABCD (pamats AD ir divreiz garāks par pamatu BC) virsotņu koordinā…" at bounding box center [350, 126] width 308 height 165
click at [454, 261] on p "**********" at bounding box center [350, 256] width 289 height 13
click at [239, 284] on p "**********" at bounding box center [350, 269] width 289 height 39
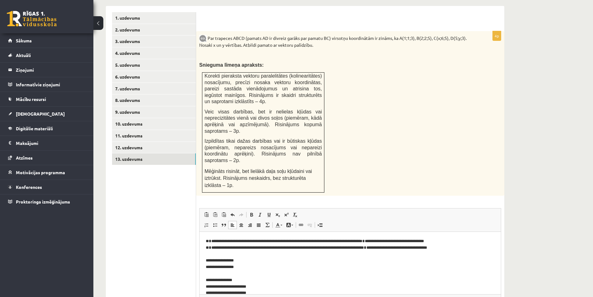
scroll to position [266, 0]
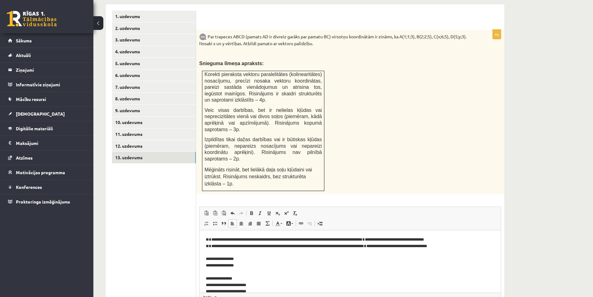
click at [409, 140] on div "Par trapeces ABCD (pamats AD ir divreiz garāks par pamatu BC) virsotņu koordinā…" at bounding box center [350, 112] width 308 height 165
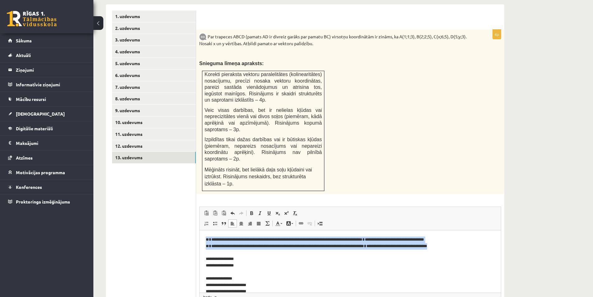
drag, startPoint x: 361, startPoint y: 243, endPoint x: 199, endPoint y: 240, distance: 162.0
click at [200, 240] on html "**********" at bounding box center [351, 265] width 302 height 71
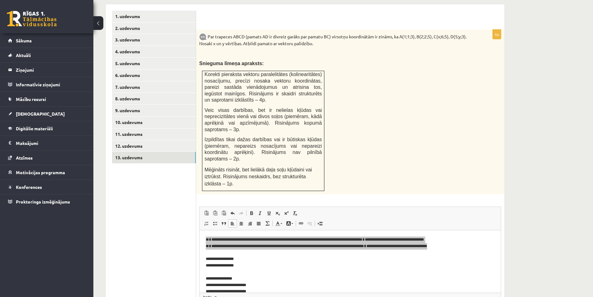
click at [164, 229] on ul "1. uzdevums 2. uzdevums 3. uzdevums 4. uzdevums 5. uzdevums 6. uzdevums 7. uzde…" at bounding box center [154, 174] width 84 height 326
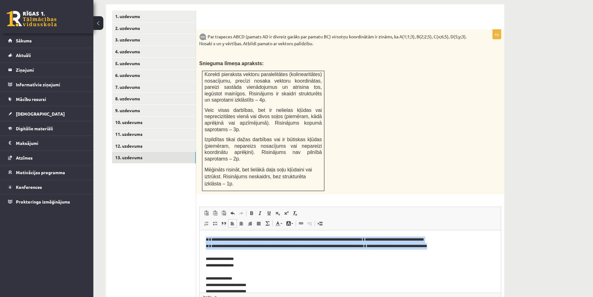
click at [449, 245] on p "**********" at bounding box center [348, 265] width 284 height 58
drag, startPoint x: 452, startPoint y: 247, endPoint x: 181, endPoint y: 235, distance: 271.9
click at [200, 235] on html "**********" at bounding box center [351, 265] width 302 height 71
copy p "**********"
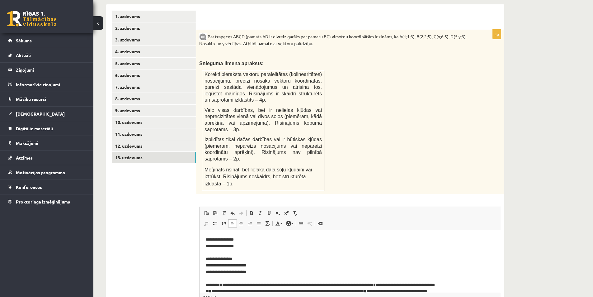
scroll to position [1, 0]
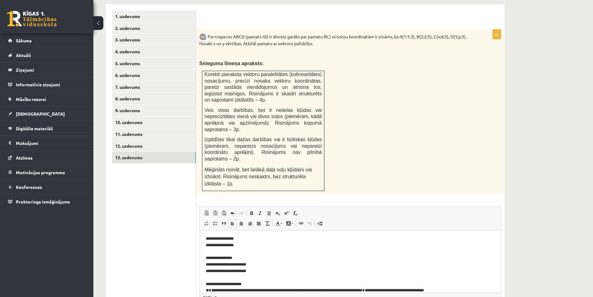
click at [226, 283] on p "**********" at bounding box center [348, 267] width 284 height 65
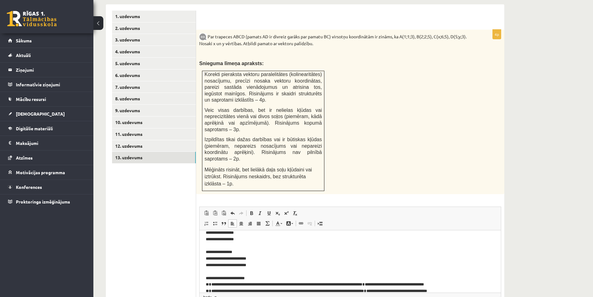
scroll to position [15, 0]
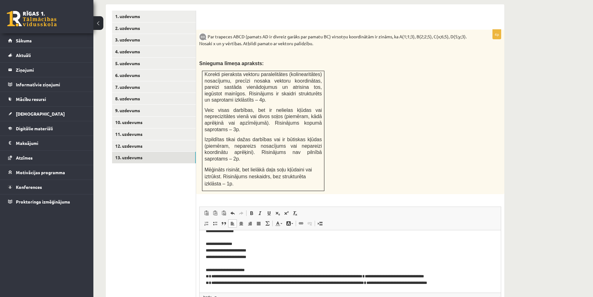
click at [222, 271] on p "**********" at bounding box center [348, 253] width 284 height 65
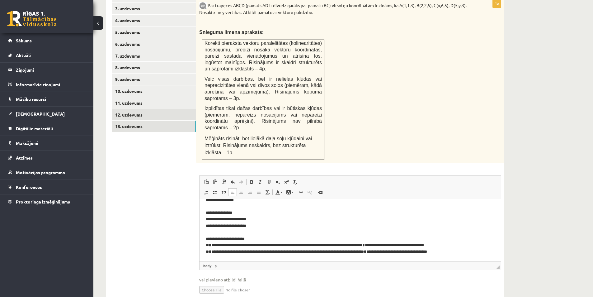
click at [144, 109] on link "12. uzdevums" at bounding box center [154, 115] width 84 height 12
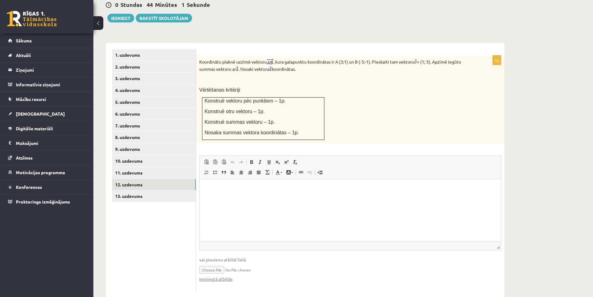
scroll to position [0, 0]
click at [162, 155] on link "10. uzdevums" at bounding box center [154, 161] width 84 height 12
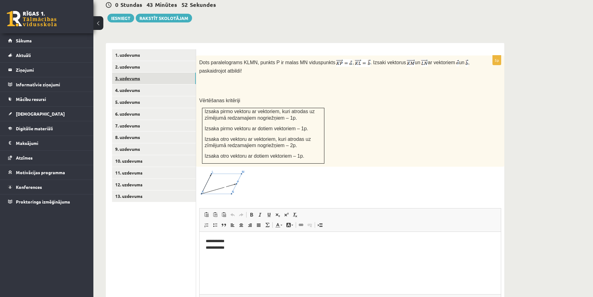
click at [140, 73] on link "3. uzdevums" at bounding box center [154, 79] width 84 height 12
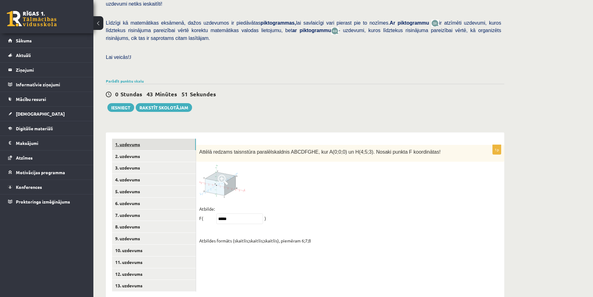
click at [152, 139] on link "1. uzdevums" at bounding box center [154, 145] width 84 height 12
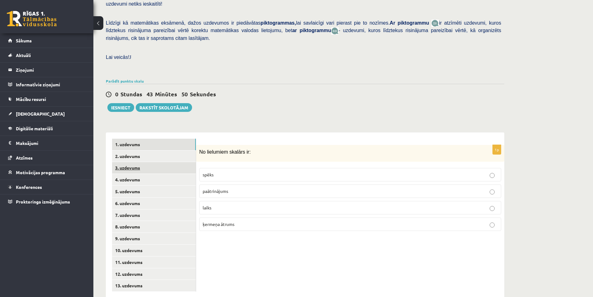
click at [142, 162] on link "3. uzdevums" at bounding box center [154, 168] width 84 height 12
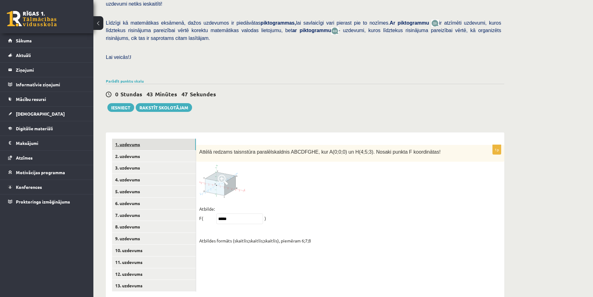
click at [153, 139] on link "1. uzdevums" at bounding box center [154, 145] width 84 height 12
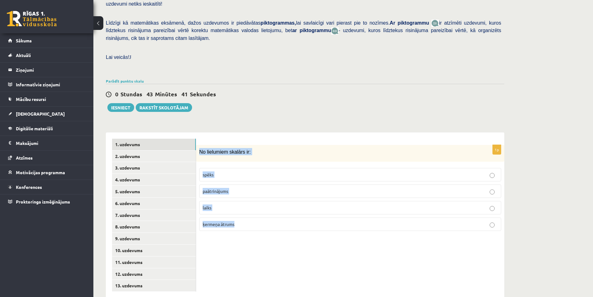
drag, startPoint x: 200, startPoint y: 140, endPoint x: 250, endPoint y: 205, distance: 82.4
click at [250, 205] on div "1p No lielumiem skalārs ir: spēks paātrinājums laiks ķermeņa ātrums" at bounding box center [350, 190] width 308 height 91
copy div "No lielumiem skalārs ir: spēks paātrinājums laiks ķermeņa ātrums"
click at [305, 96] on div "0 Stundas 43 Minūtes 27 Sekundes Ieskaite saglabāta! Iesniegt Rakstīt skolotājam" at bounding box center [305, 98] width 399 height 28
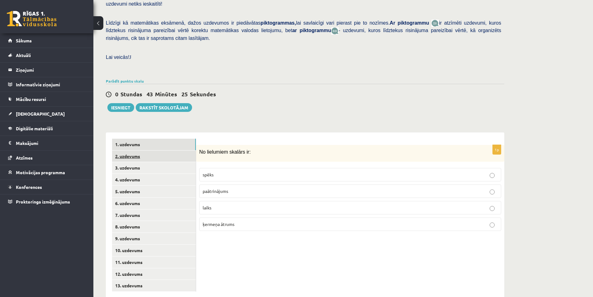
click at [150, 150] on link "2. uzdevums" at bounding box center [154, 156] width 84 height 12
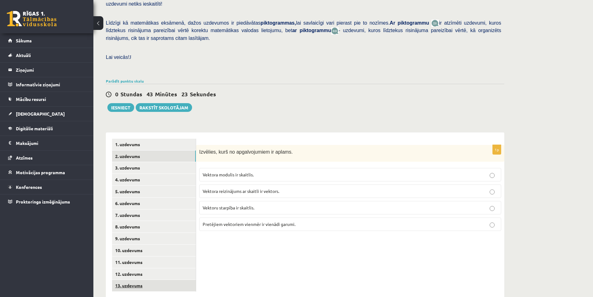
click at [147, 280] on link "13. uzdevums" at bounding box center [154, 286] width 84 height 12
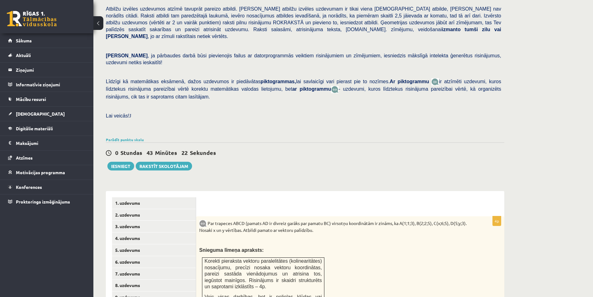
scroll to position [0, 0]
drag, startPoint x: 281, startPoint y: 76, endPoint x: 292, endPoint y: 83, distance: 13.0
click at [292, 83] on p "Līdzīgi kā matemātikas eksāmenā, dažos uzdevumos ir piedāvātas piktogrammas, la…" at bounding box center [304, 89] width 396 height 22
copy span "uzdevumi, kuros līdztekus risinājuma pareizībai vērtē, kā organizēts risinājums…"
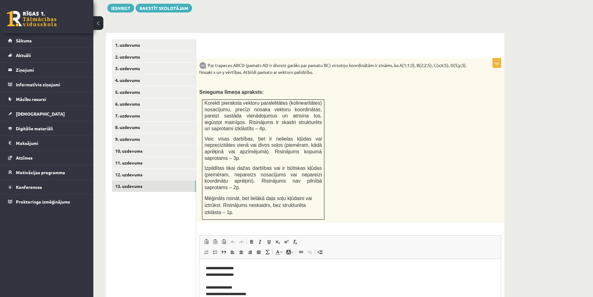
scroll to position [297, 0]
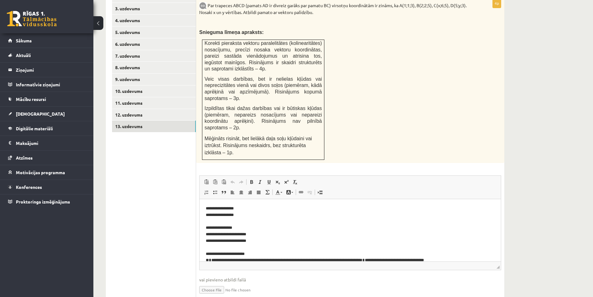
click at [348, 73] on div "Par trapeces ABCD (pamats AD ir divreiz garāks par pamatu BC) virsotņu koordinā…" at bounding box center [350, 80] width 308 height 165
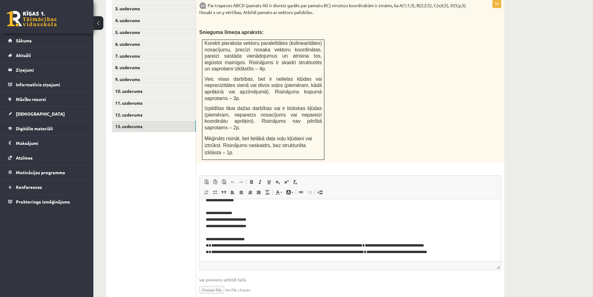
scroll to position [15, 0]
click at [155, 109] on link "12. uzdevums" at bounding box center [154, 115] width 84 height 12
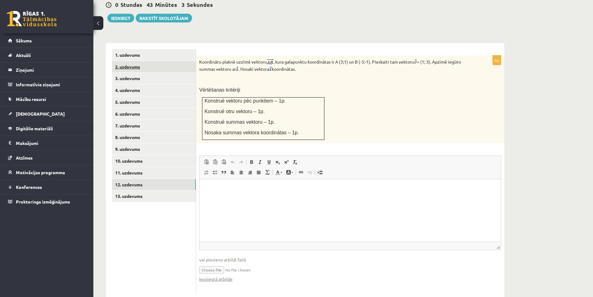
scroll to position [0, 0]
click at [148, 167] on link "11. uzdevums" at bounding box center [154, 173] width 84 height 12
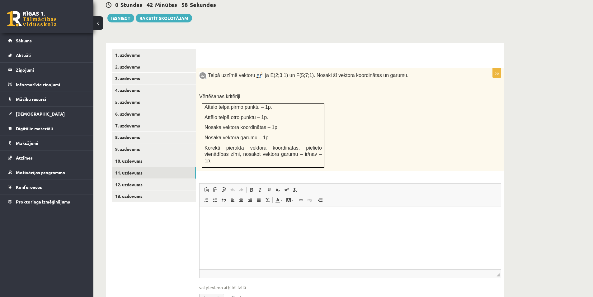
click at [146, 155] on link "10. uzdevums" at bounding box center [154, 161] width 84 height 12
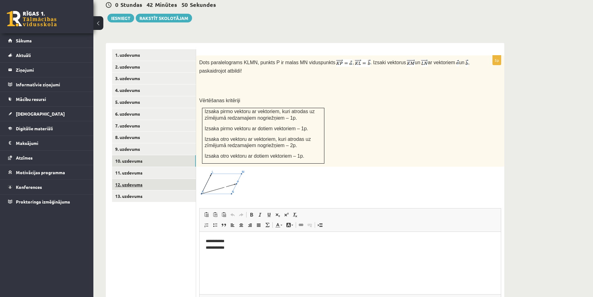
click at [137, 179] on link "12. uzdevums" at bounding box center [154, 185] width 84 height 12
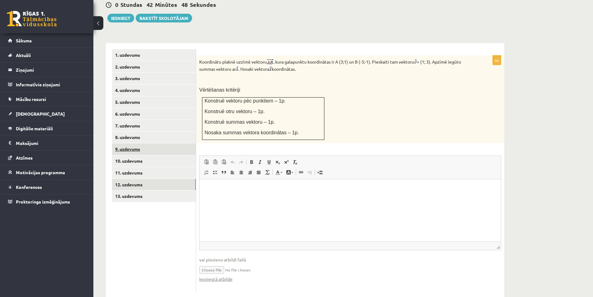
click at [139, 143] on link "9. uzdevums" at bounding box center [154, 149] width 84 height 12
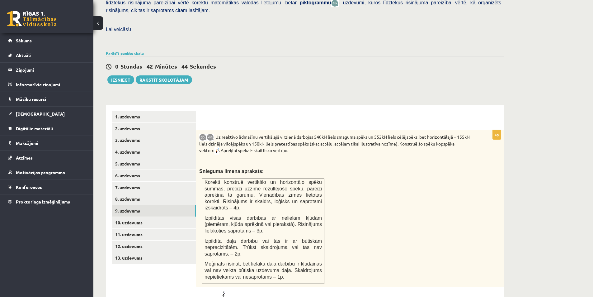
scroll to position [134, 0]
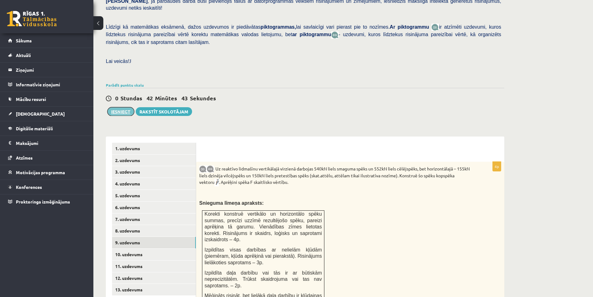
click at [116, 107] on button "Iesniegt" at bounding box center [120, 111] width 27 height 9
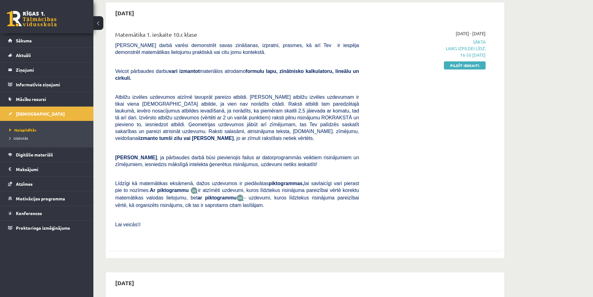
scroll to position [62, 0]
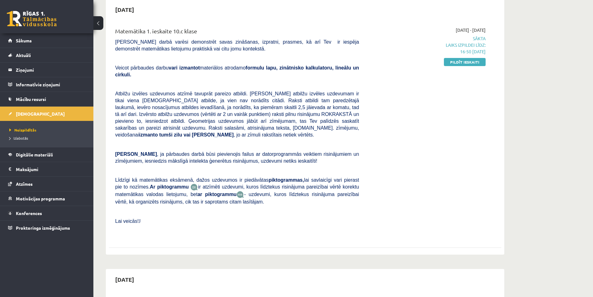
click at [160, 184] on b "Ar piktogrammu" at bounding box center [169, 186] width 39 height 5
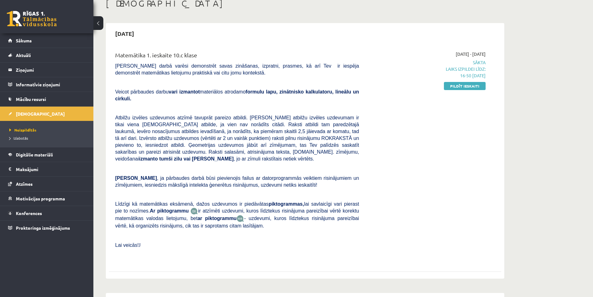
scroll to position [0, 0]
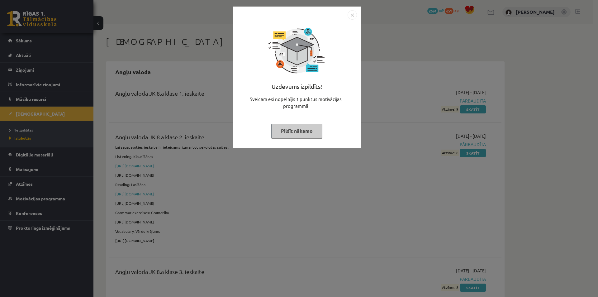
click at [289, 138] on div "Uzdevums izpildīts! Sveicam esi nopelnījis 1 punktus motivācijas programmā Pild…" at bounding box center [297, 82] width 120 height 125
click at [302, 132] on button "Pildīt nākamo" at bounding box center [296, 131] width 51 height 14
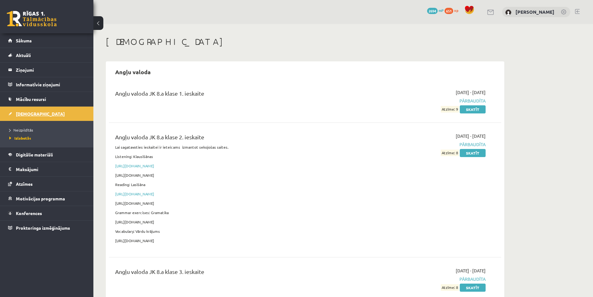
click at [72, 115] on link "[DEMOGRAPHIC_DATA]" at bounding box center [47, 114] width 78 height 14
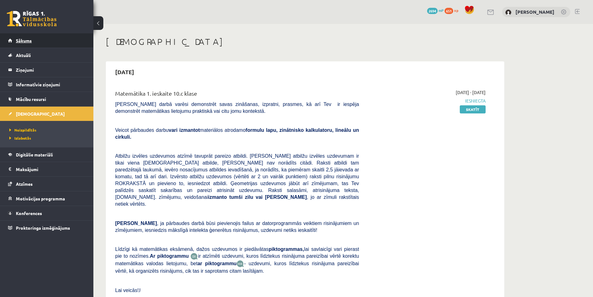
click at [65, 39] on link "Sākums" at bounding box center [47, 40] width 78 height 14
